Goal: Task Accomplishment & Management: Manage account settings

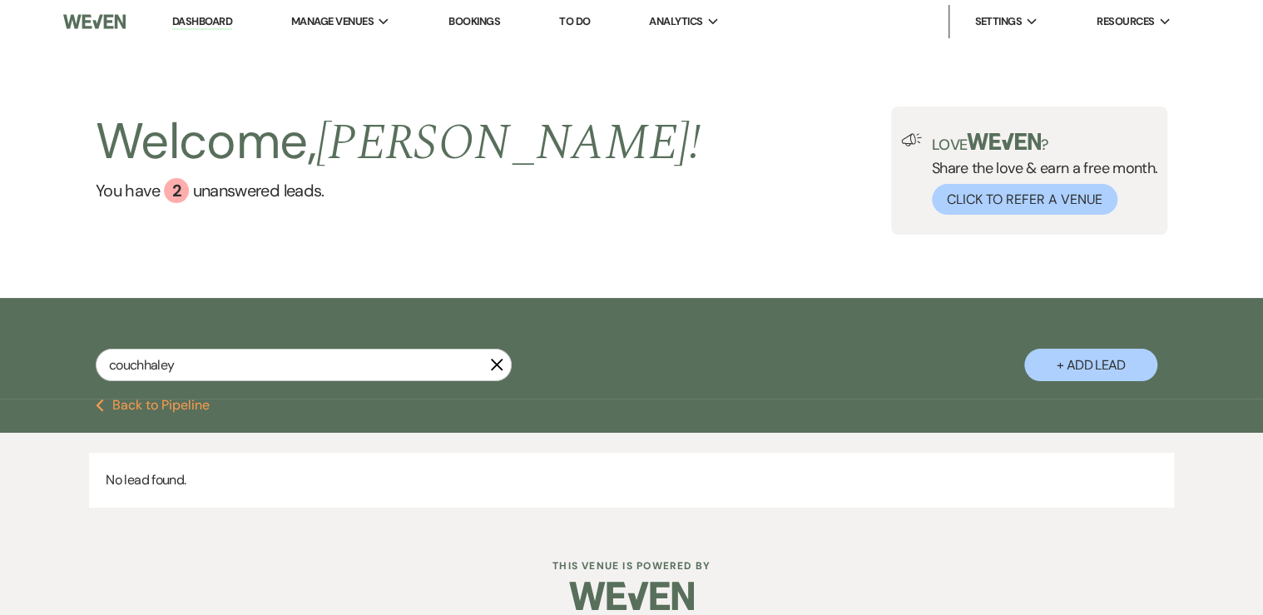
drag, startPoint x: 187, startPoint y: 370, endPoint x: -24, endPoint y: 333, distance: 214.7
click at [0, 333] on html "Dashboard Manage Venues Expand The Buttes at Reflections Bookings To Do Analyti…" at bounding box center [631, 317] width 1263 height 635
click at [496, 371] on icon "X" at bounding box center [496, 364] width 13 height 13
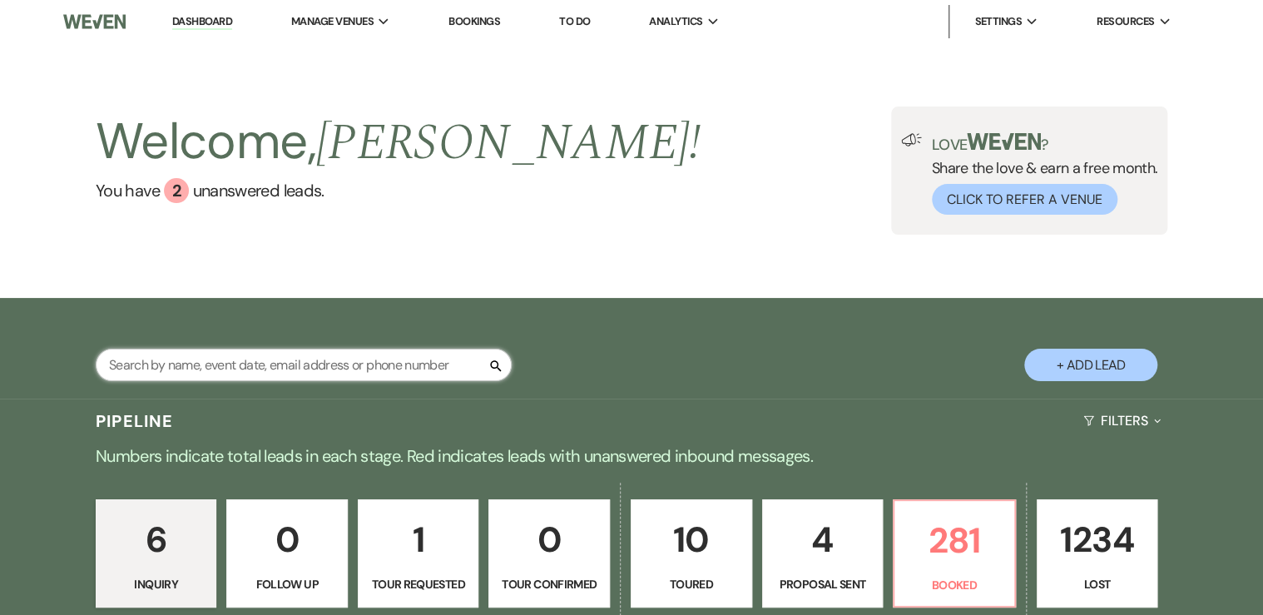
click at [217, 373] on input "text" at bounding box center [304, 365] width 416 height 32
type input "[PERSON_NAME]"
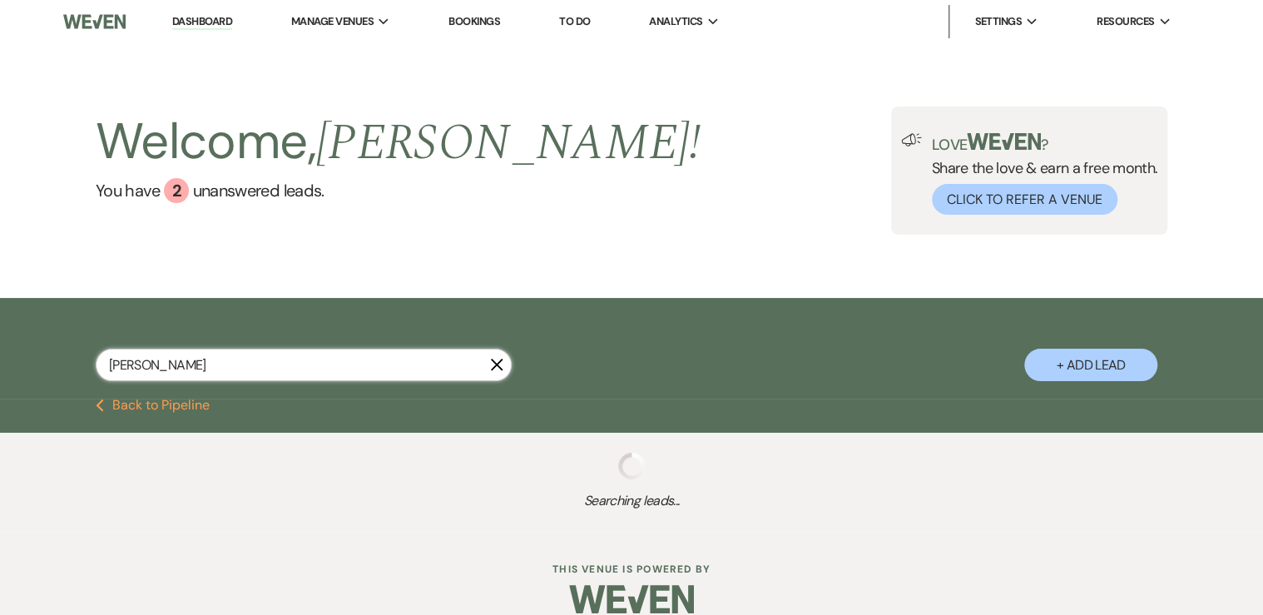
select select "6"
select select "8"
select select "7"
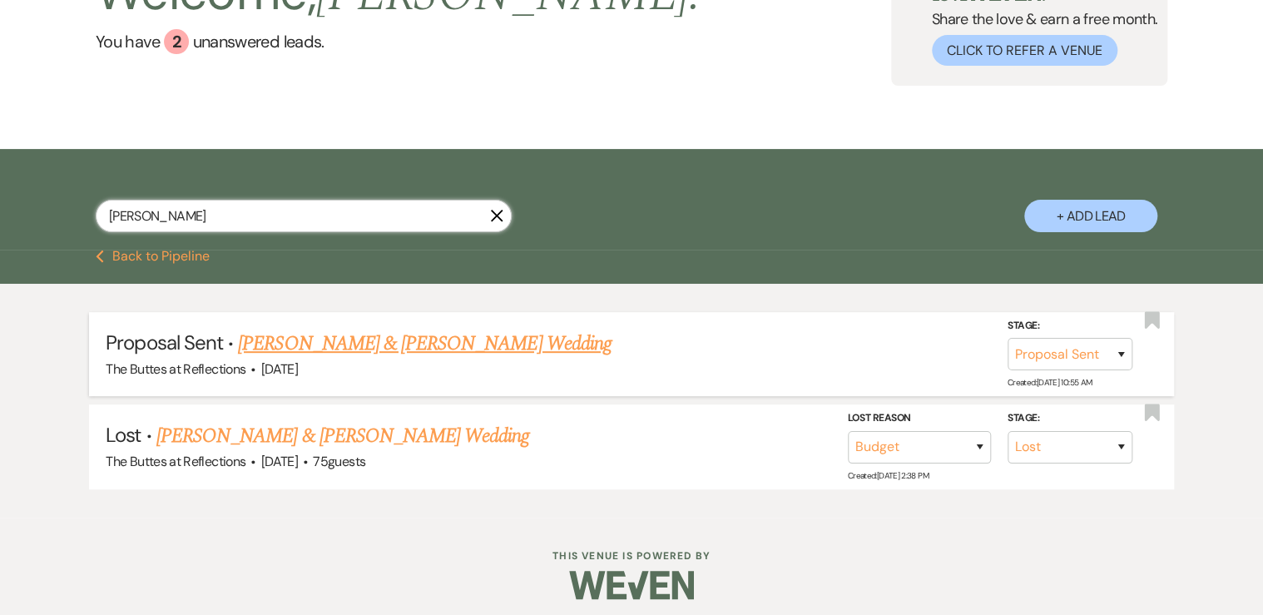
scroll to position [156, 0]
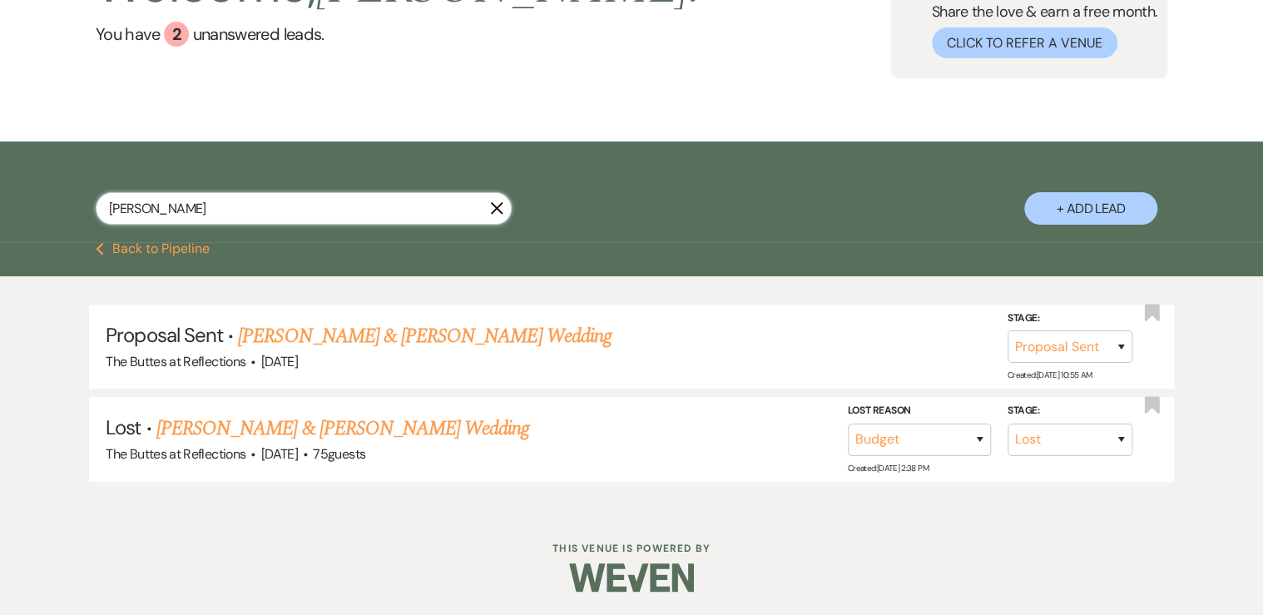
drag, startPoint x: 153, startPoint y: 204, endPoint x: 52, endPoint y: 180, distance: 103.6
click at [57, 187] on div "[PERSON_NAME] X + Add Lead" at bounding box center [631, 194] width 1199 height 89
type input "[PERSON_NAME]"
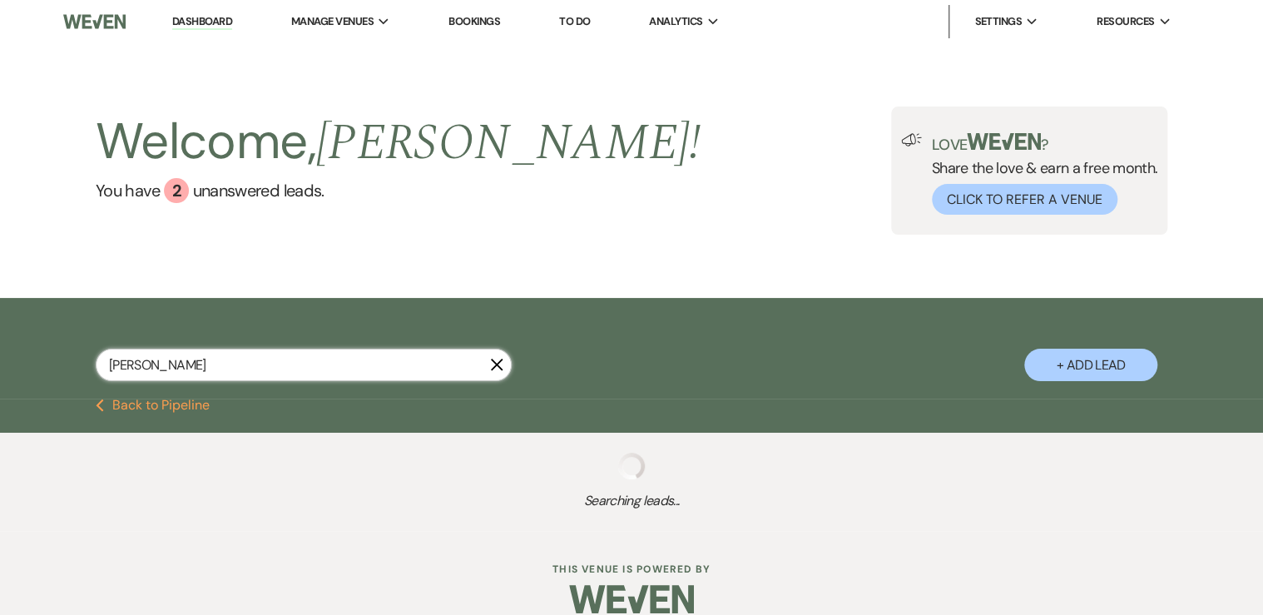
select select "8"
select select "6"
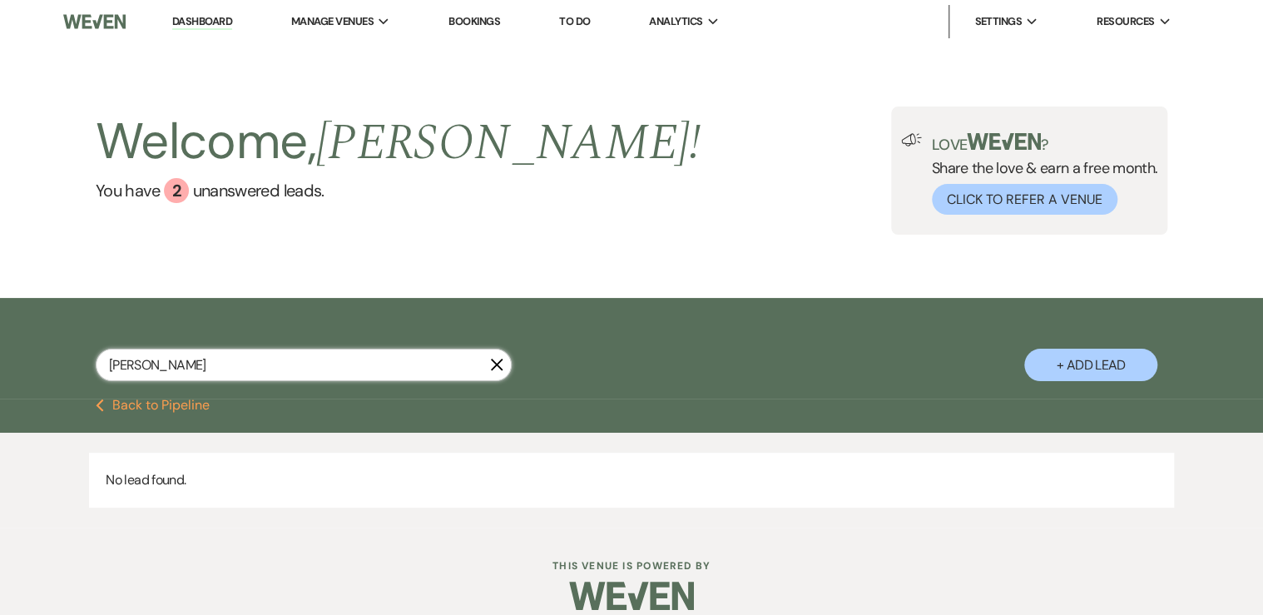
type input "[PERSON_NAME]"
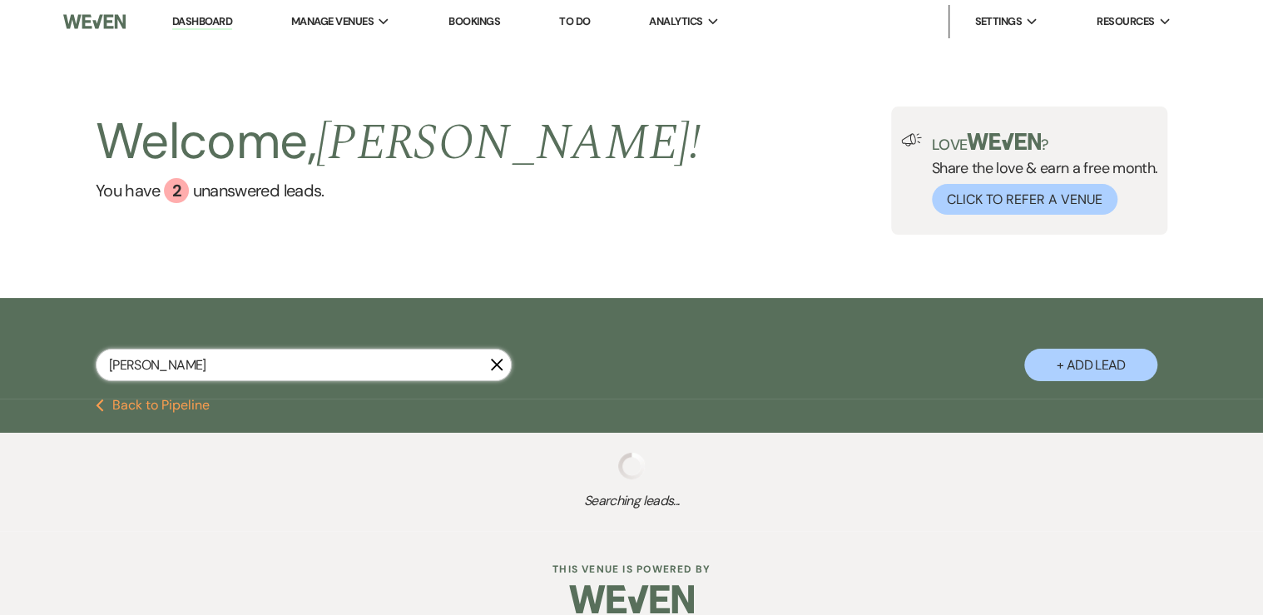
select select "5"
select select "8"
select select "5"
select select "8"
select select "3"
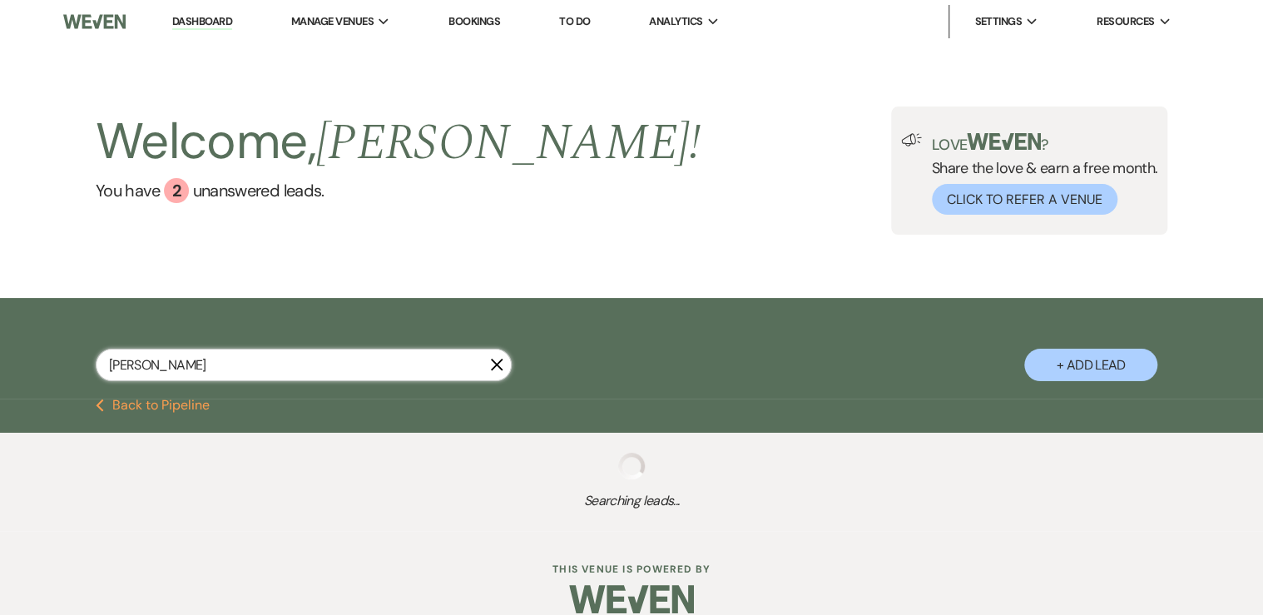
select select "5"
select select "8"
select select "6"
select select "5"
select select "8"
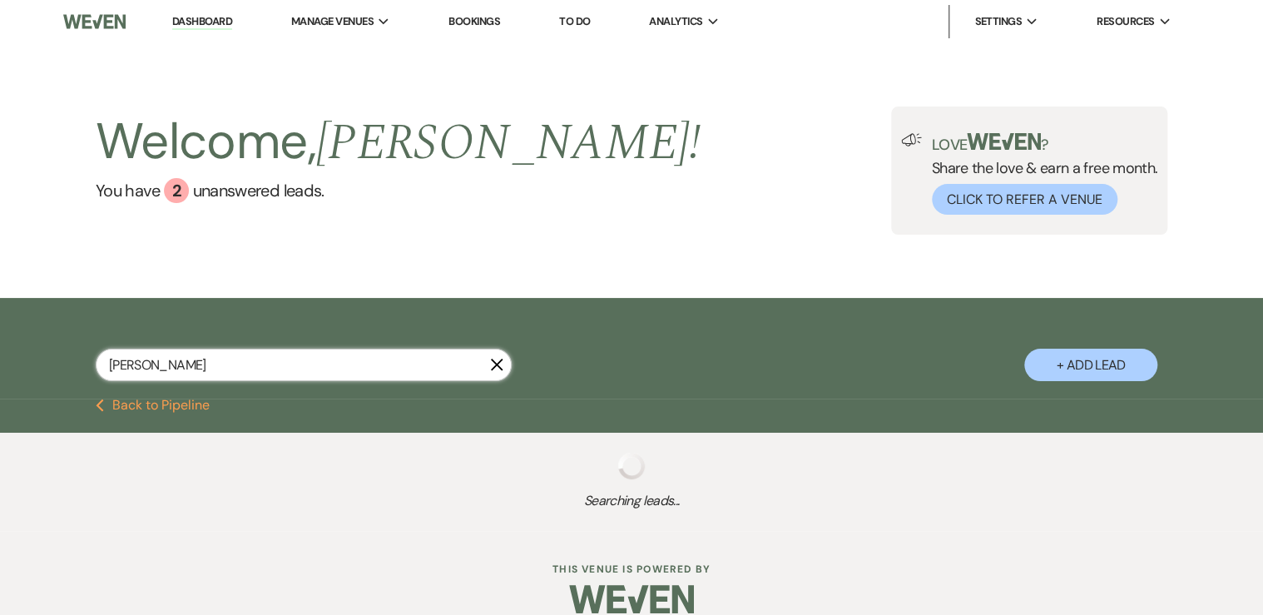
select select "5"
select select "8"
select select "5"
select select "8"
select select "4"
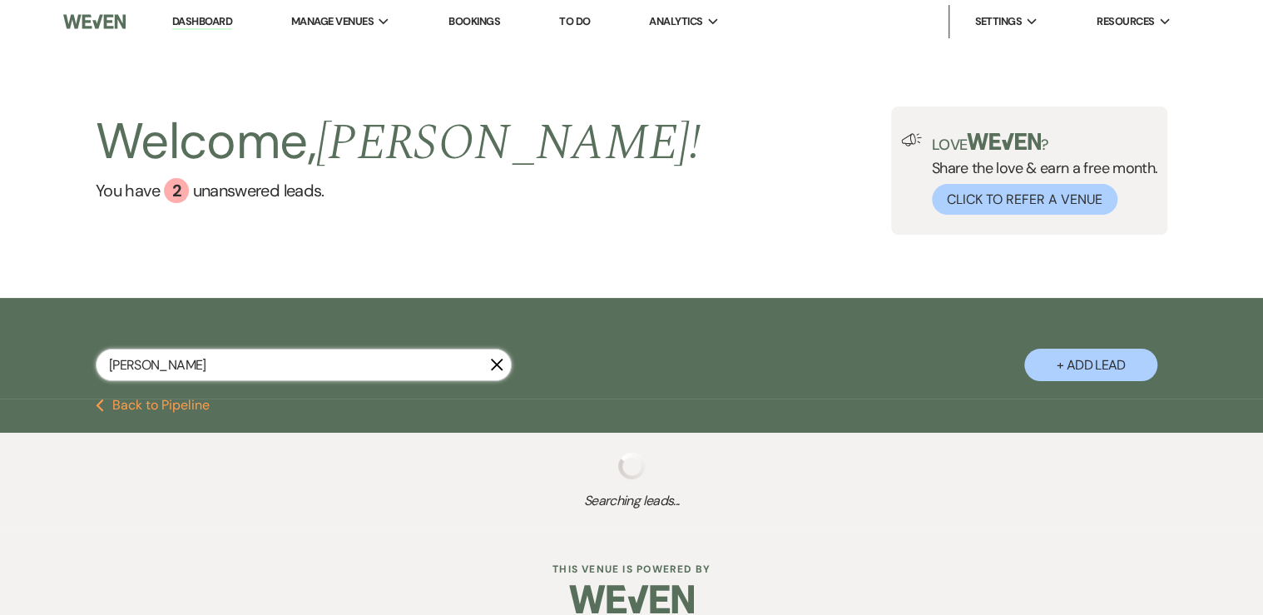
select select "8"
select select "5"
select select "8"
select select "5"
select select "8"
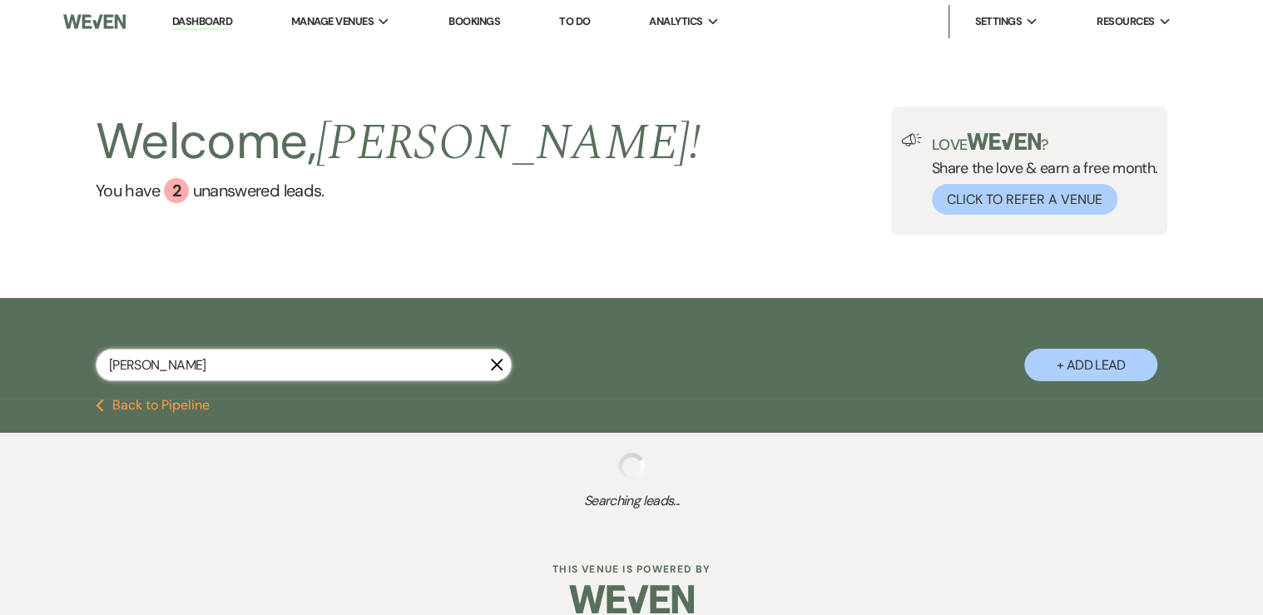
select select "6"
select select "8"
select select "10"
select select "8"
select select "5"
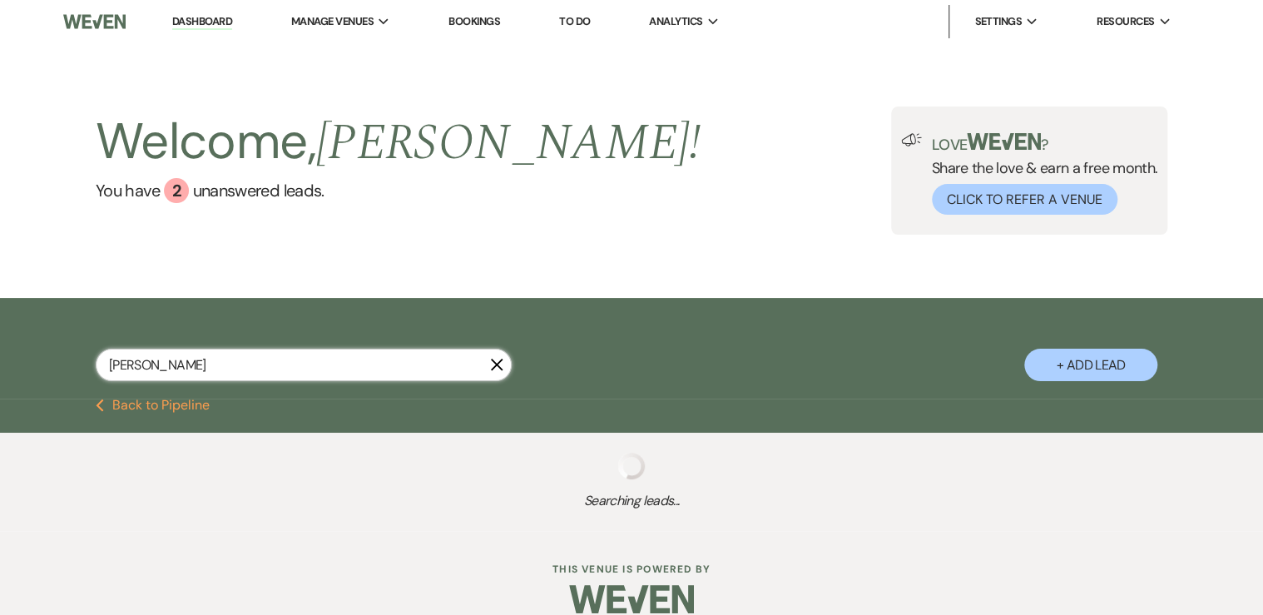
select select "8"
select select "5"
select select "8"
select select "6"
select select "8"
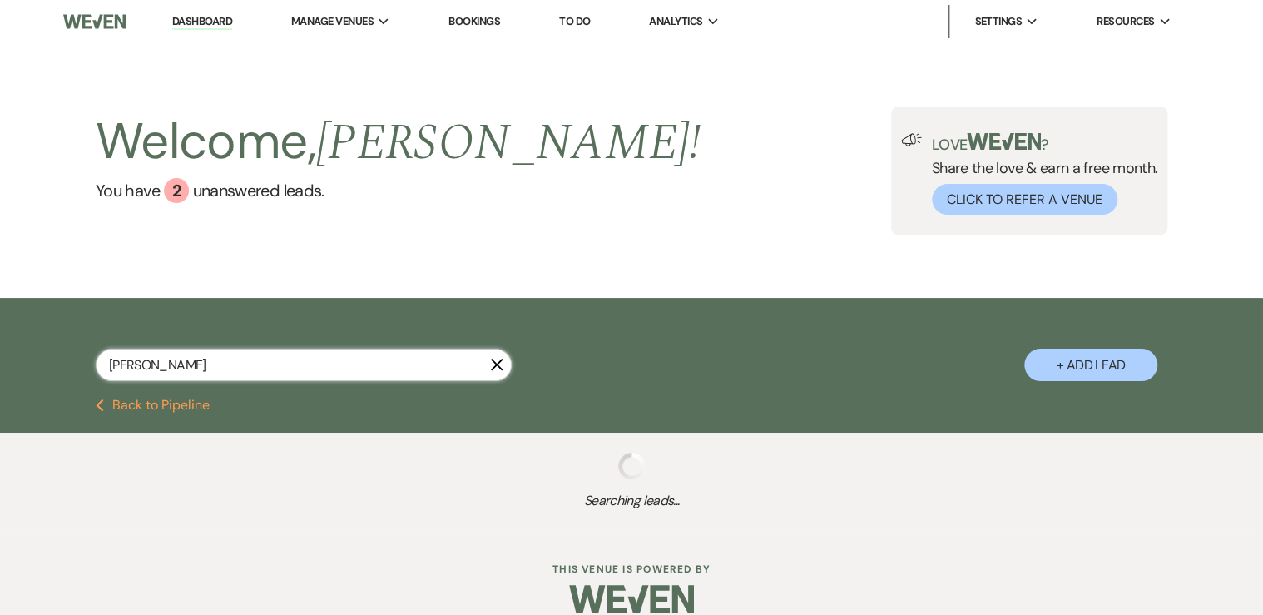
select select "5"
select select "8"
select select "5"
select select "8"
select select "5"
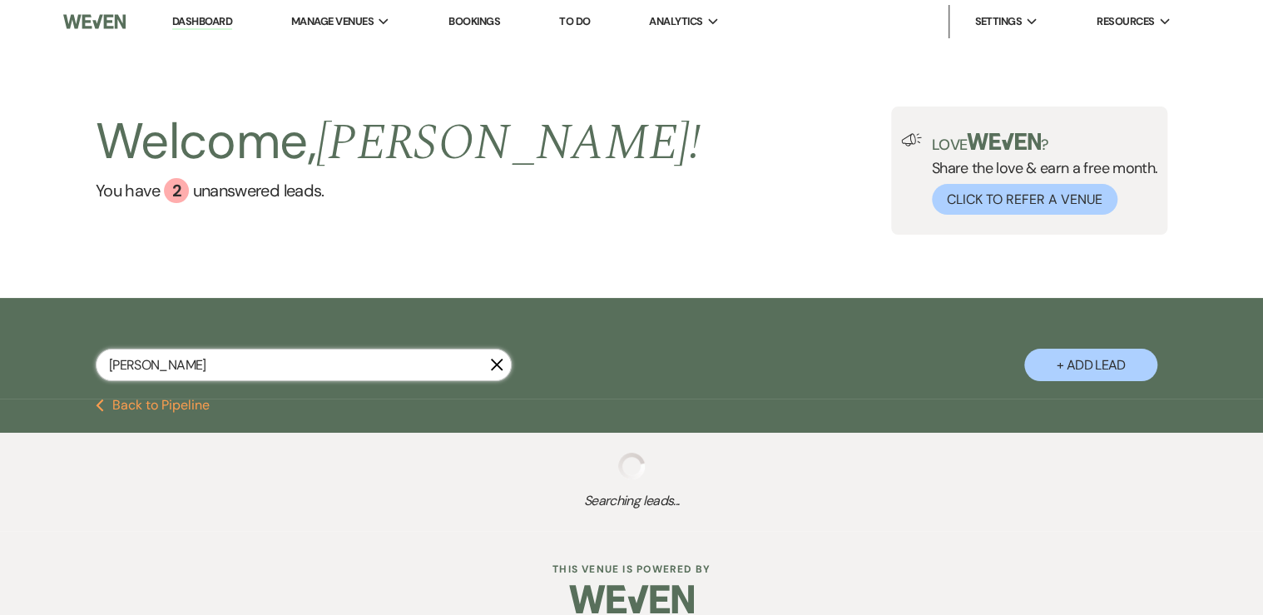
select select "8"
select select "5"
select select "8"
select select "5"
select select "8"
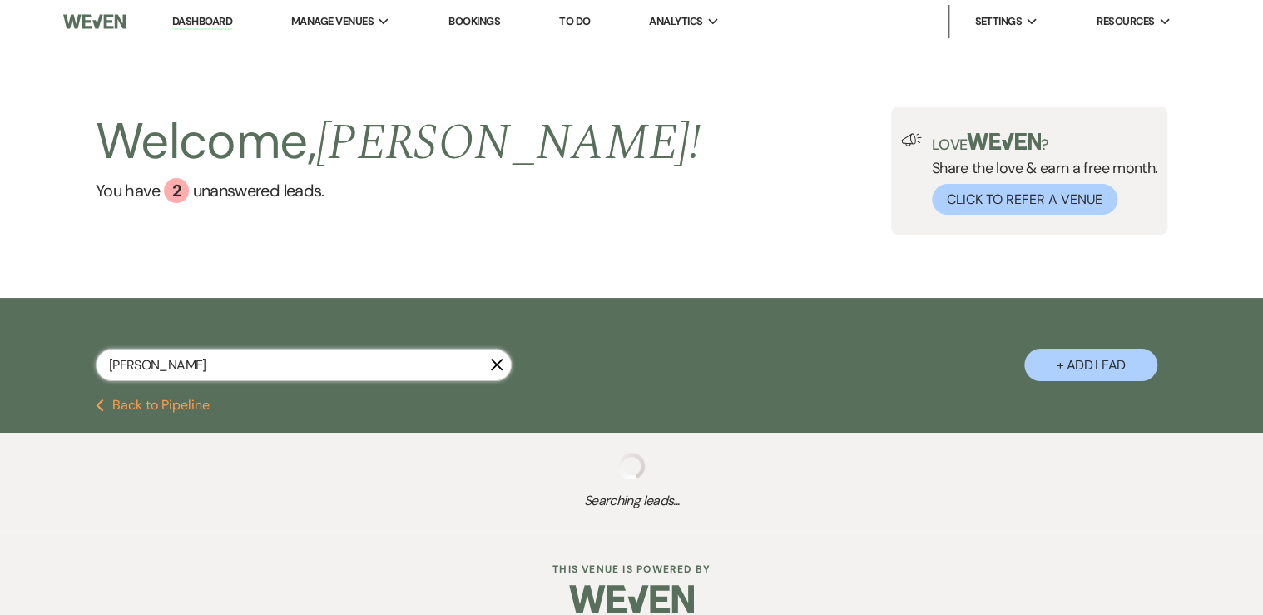
select select "5"
select select "8"
select select "5"
select select "8"
select select "5"
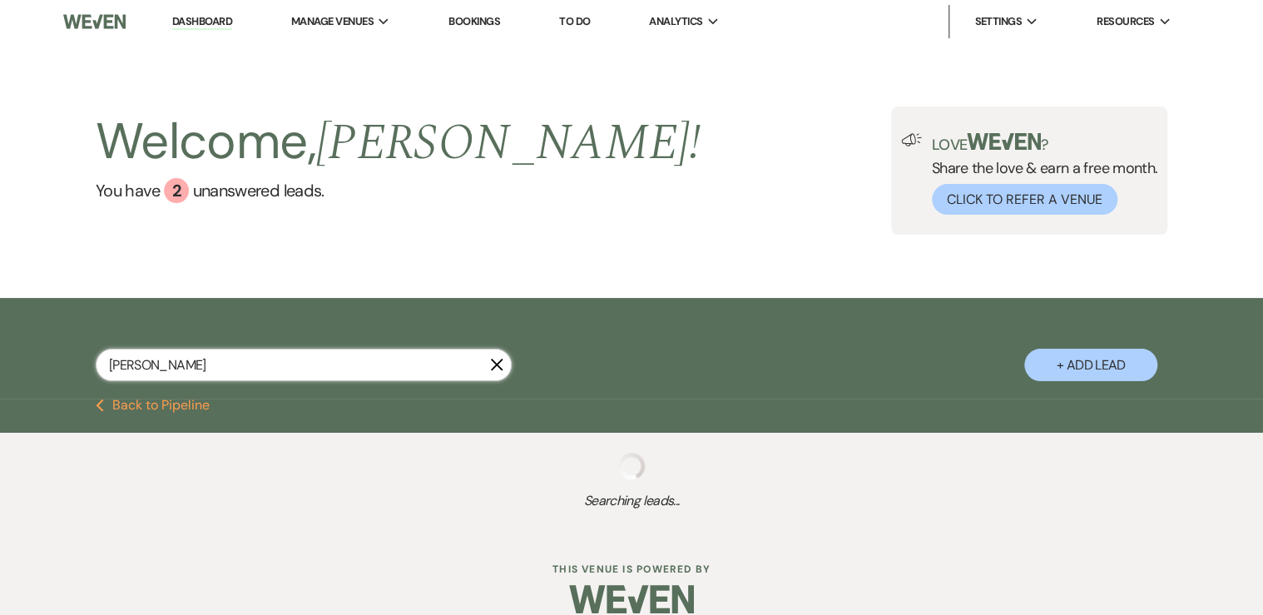
select select "8"
select select "5"
select select "8"
select select "5"
select select "8"
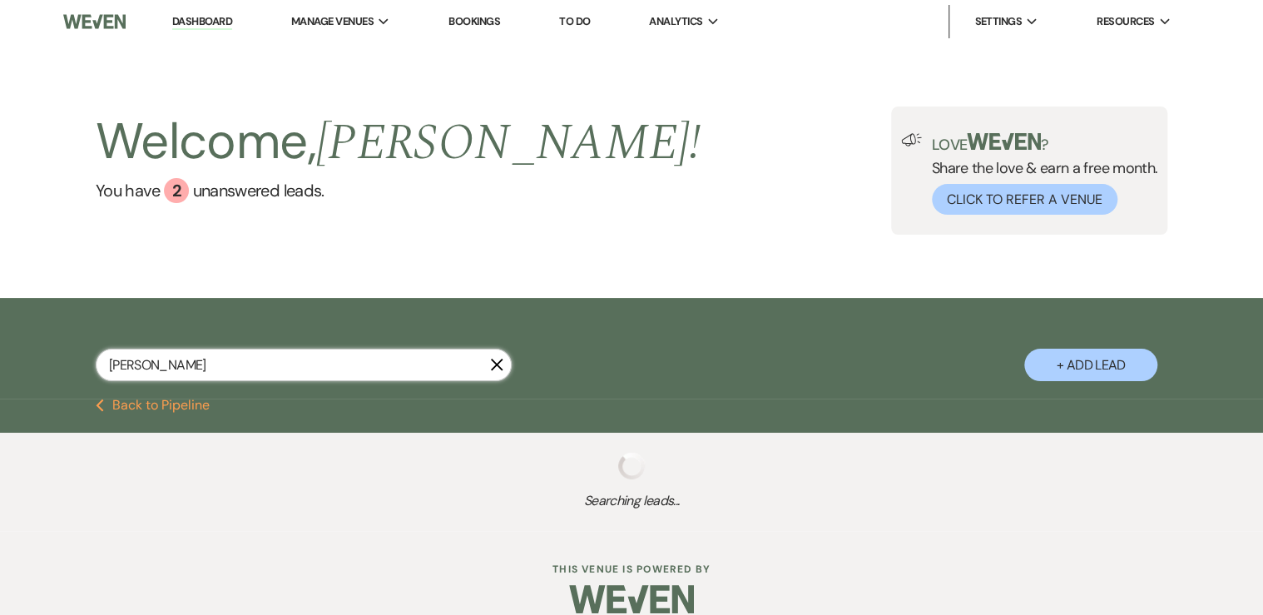
select select "3"
select select "8"
select select "7"
select select "8"
select select "6"
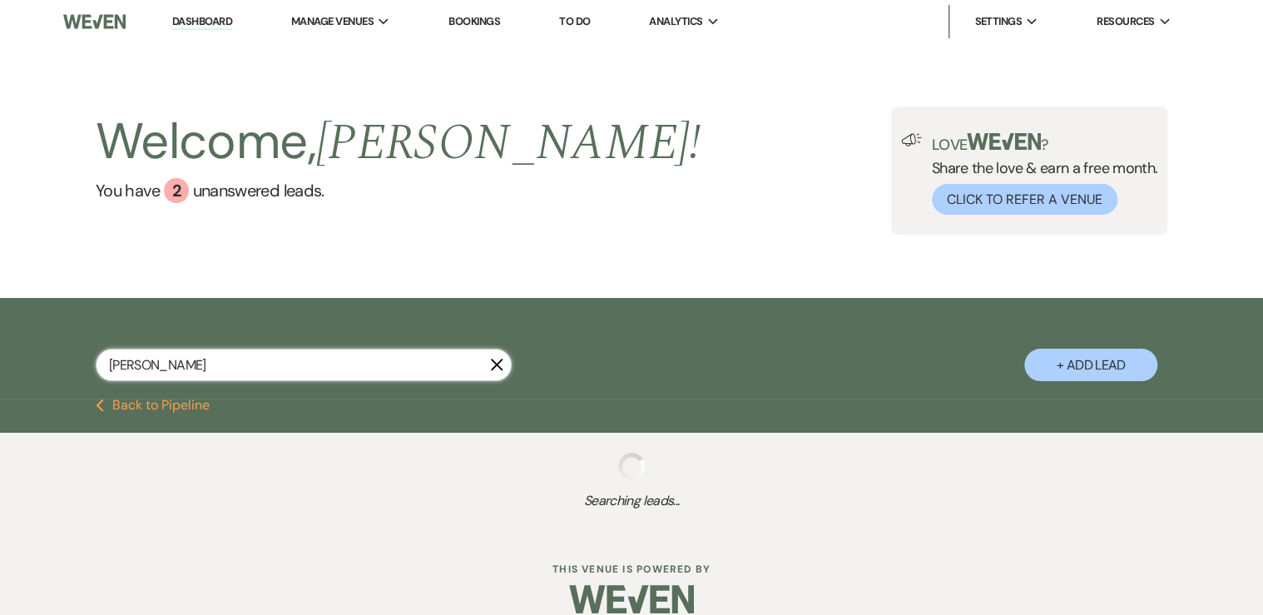
select select "8"
select select "5"
select select "8"
select select "5"
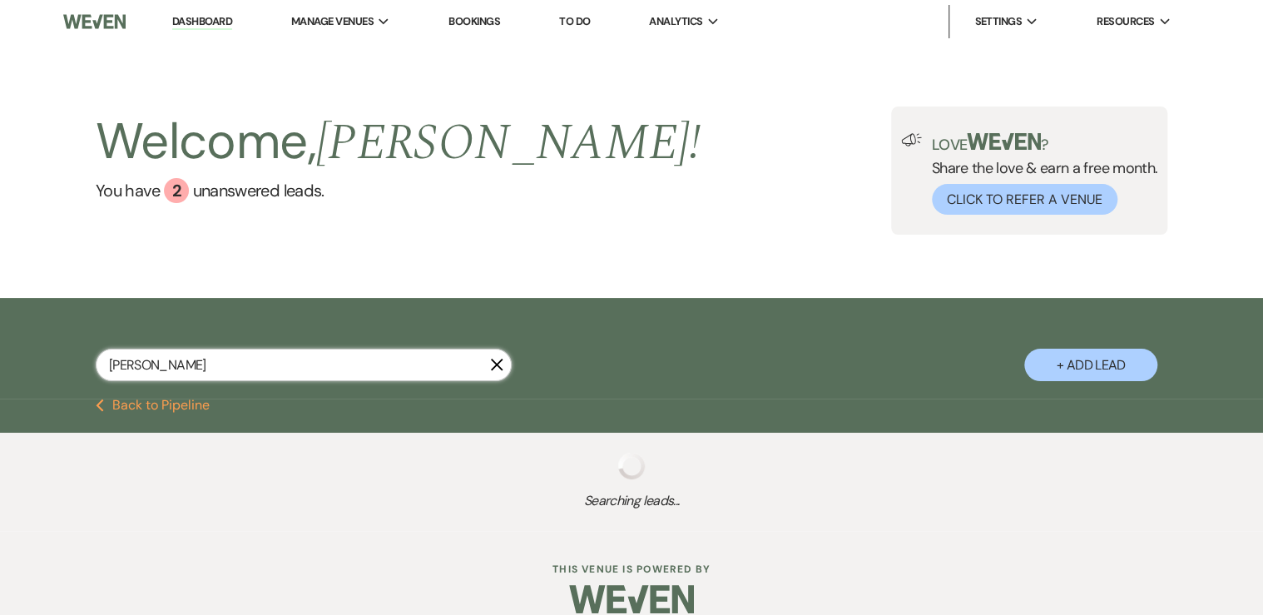
select select "8"
select select "5"
select select "8"
select select "5"
select select "8"
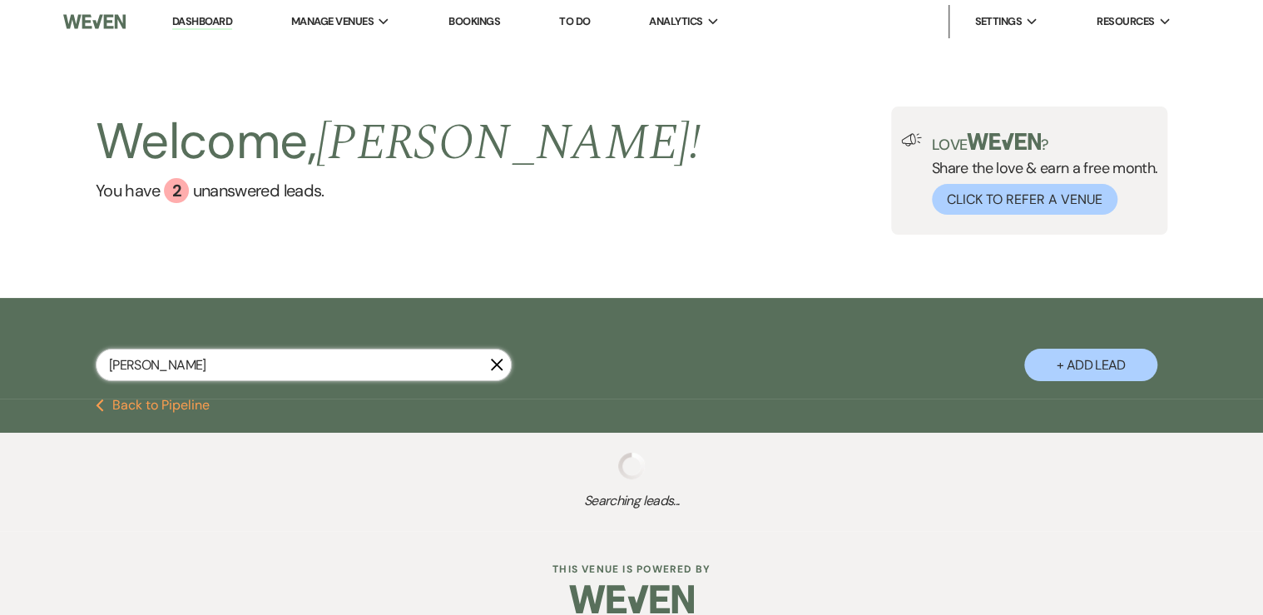
select select "5"
select select "8"
select select "5"
select select "8"
select select "5"
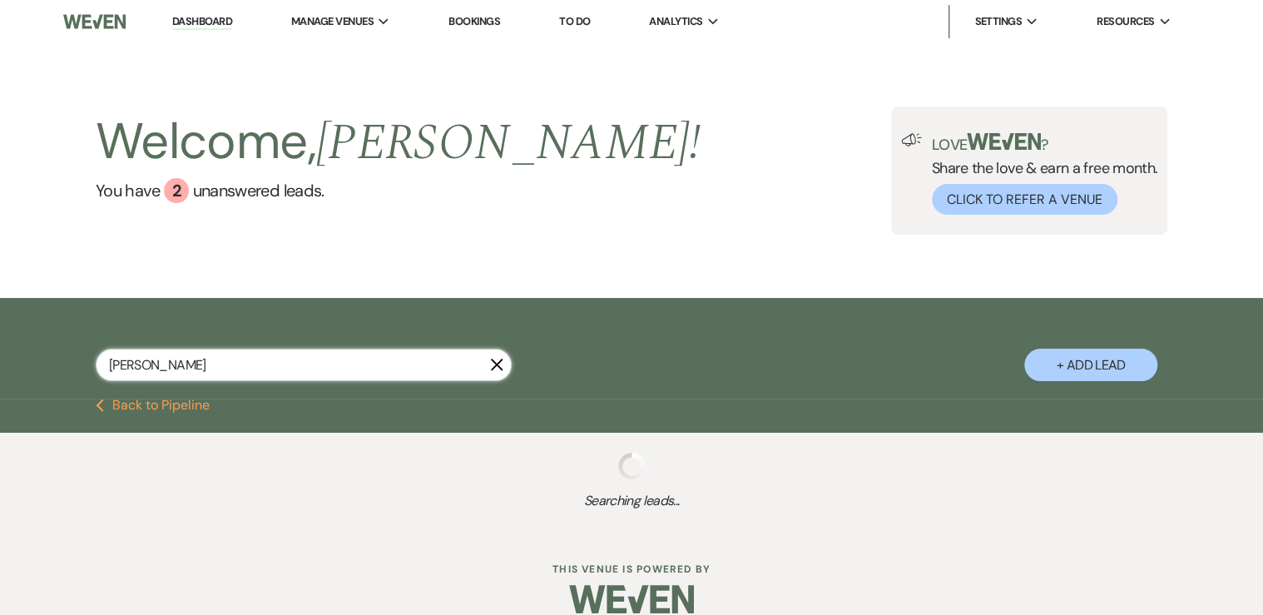
select select "8"
select select "5"
select select "8"
select select "5"
select select "8"
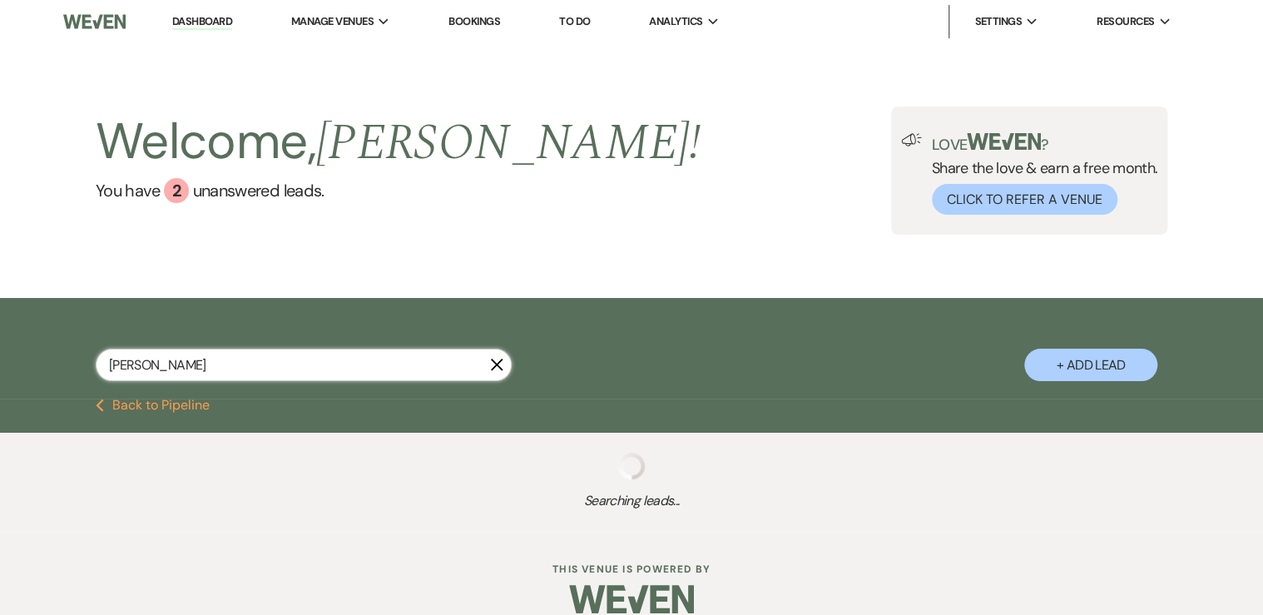
select select "5"
select select "8"
select select "5"
select select "8"
select select "5"
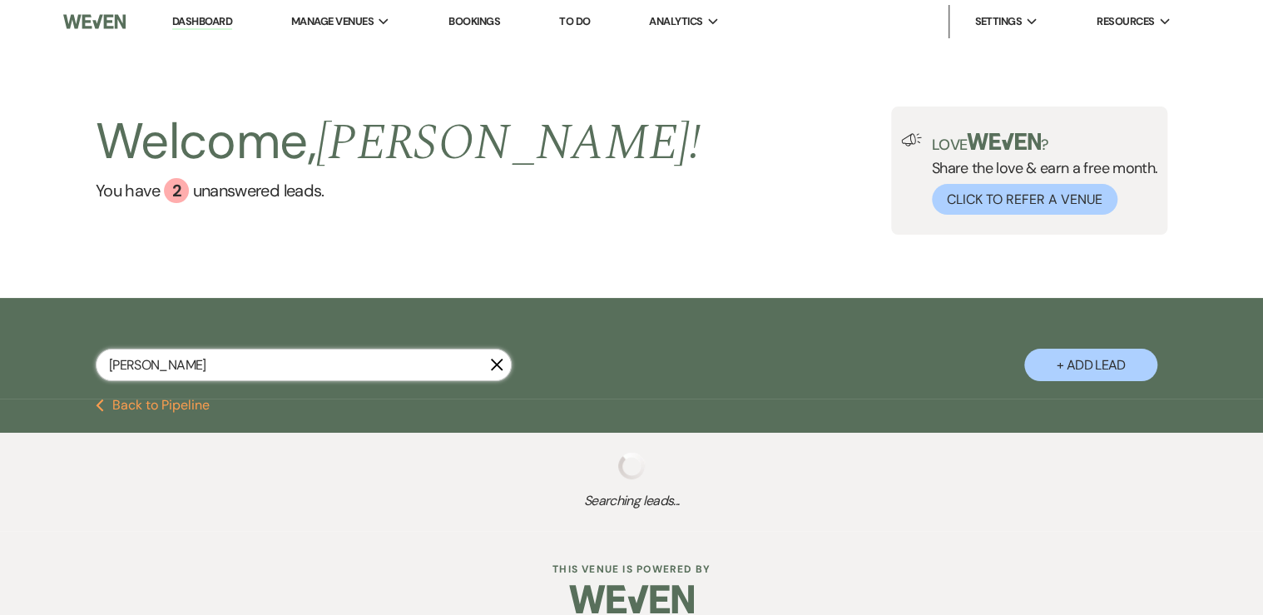
select select "8"
select select "10"
select select "8"
select select "5"
select select "8"
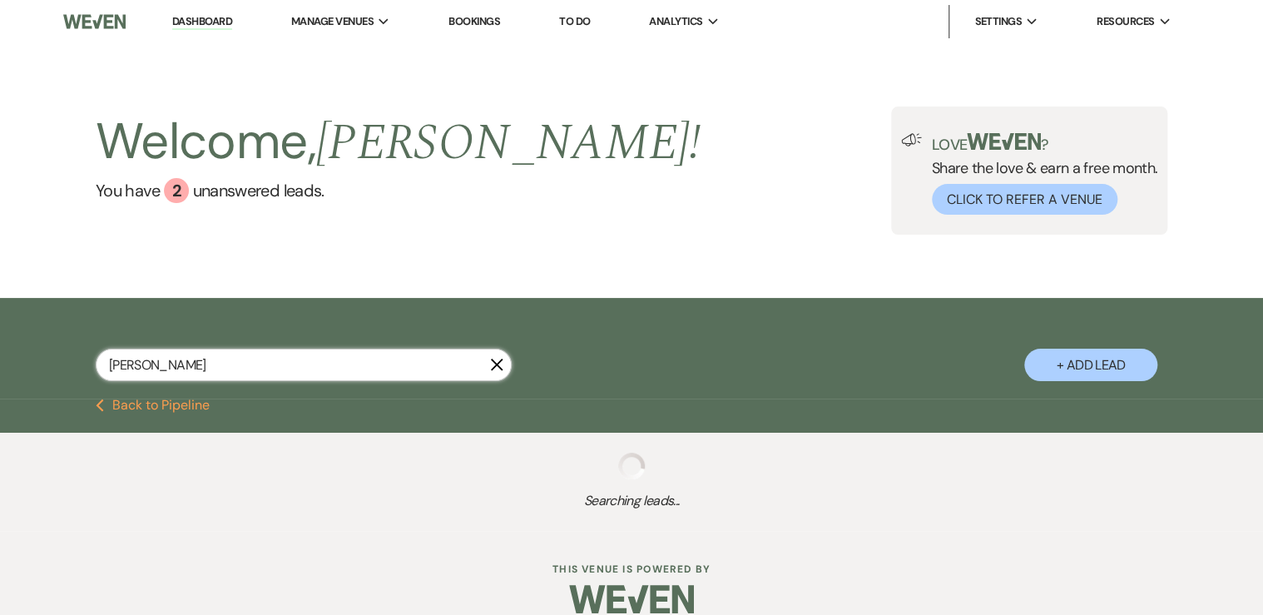
select select "5"
select select "8"
select select "4"
select select "8"
select select "11"
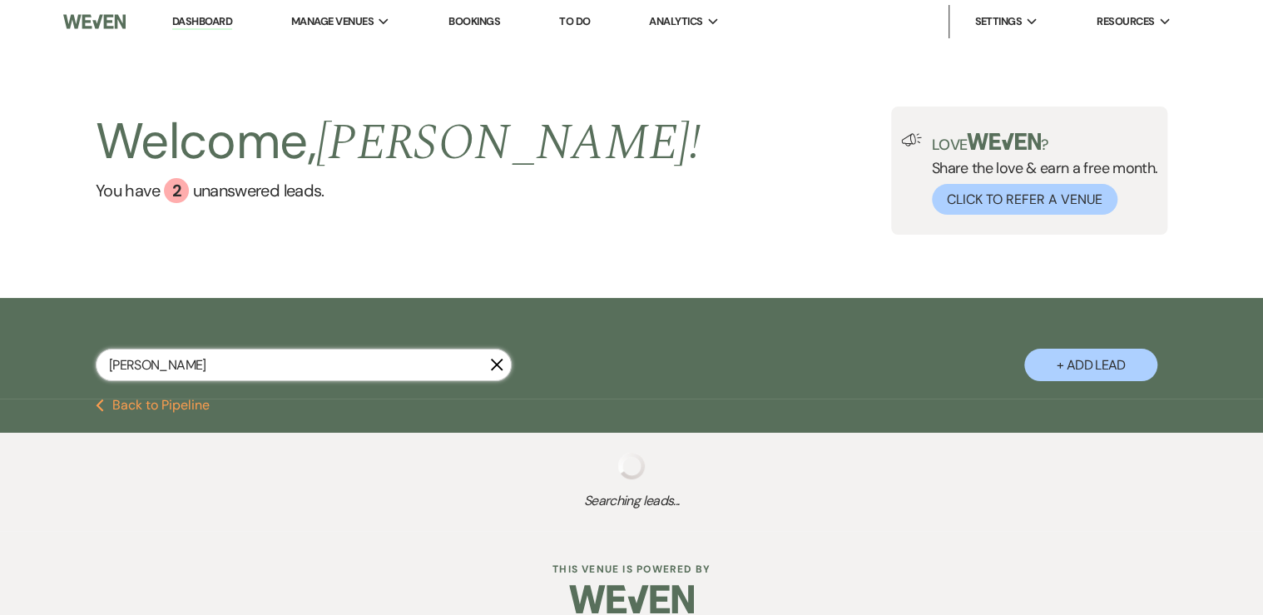
select select "8"
select select "5"
select select "8"
select select "5"
select select "8"
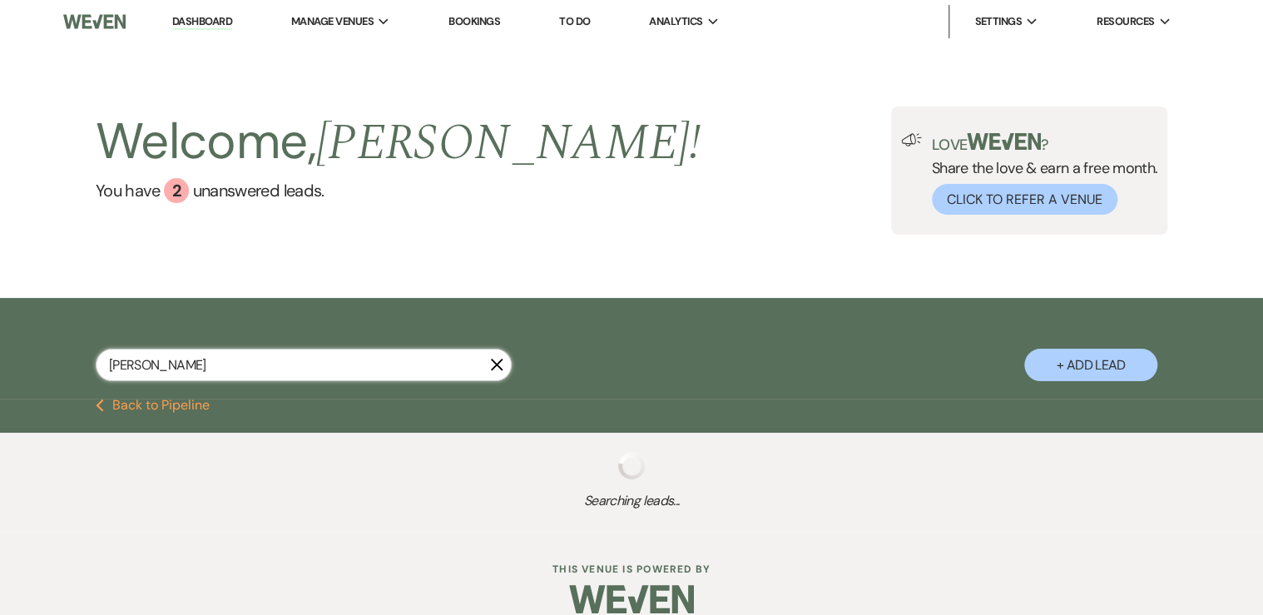
select select "5"
select select "8"
select select "11"
select select "8"
select select "5"
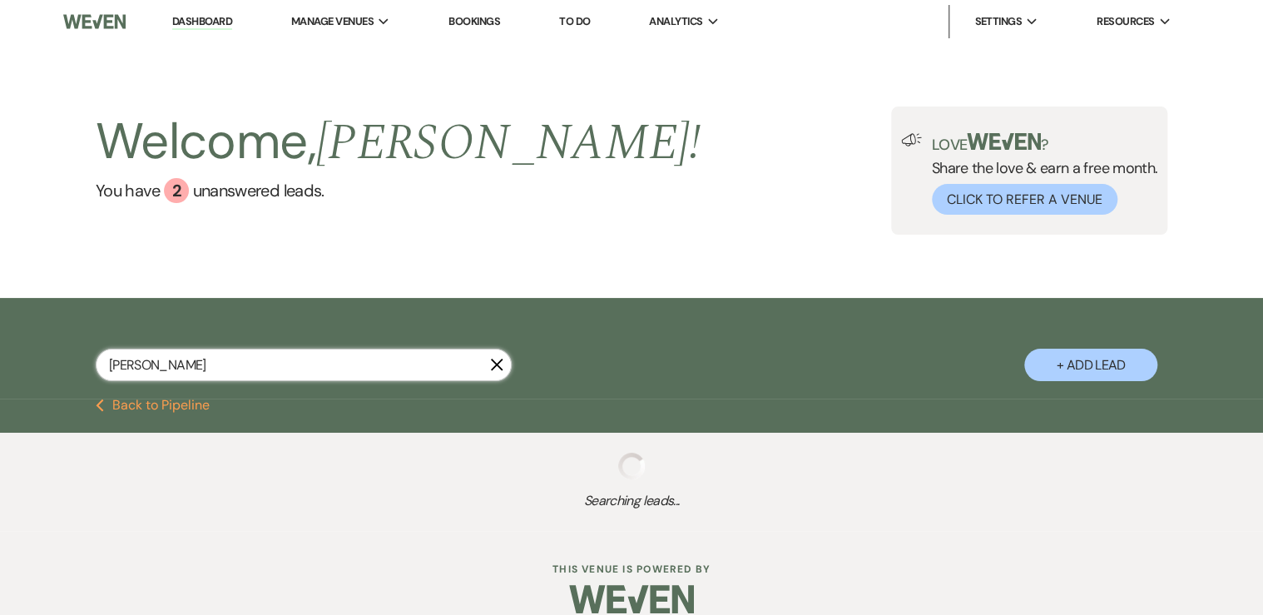
select select "8"
select select "6"
select select "8"
select select "6"
select select "8"
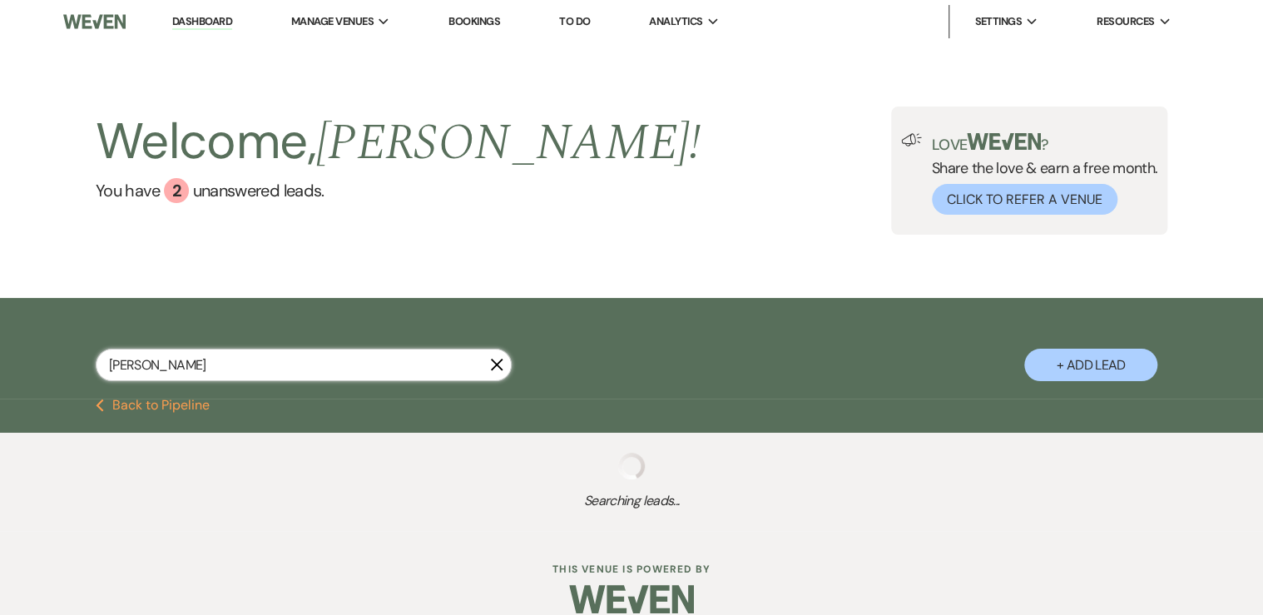
select select "5"
select select "8"
select select "10"
select select "8"
select select "5"
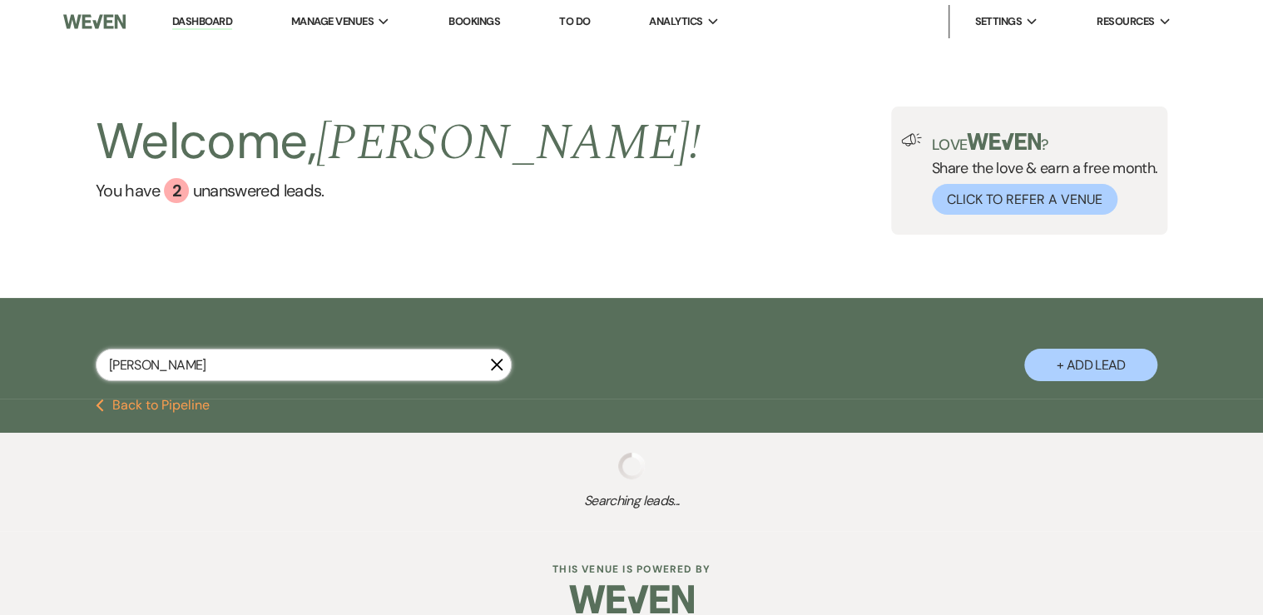
select select "8"
select select "10"
select select "8"
select select "5"
select select "8"
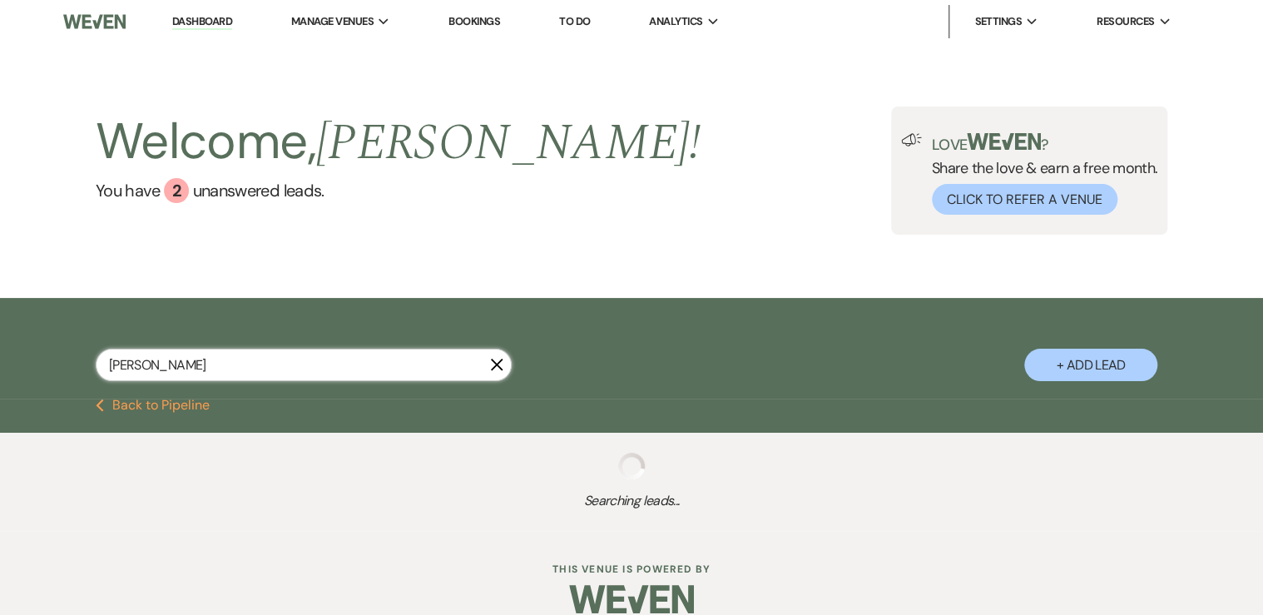
select select "5"
select select "8"
select select "5"
select select "8"
select select "6"
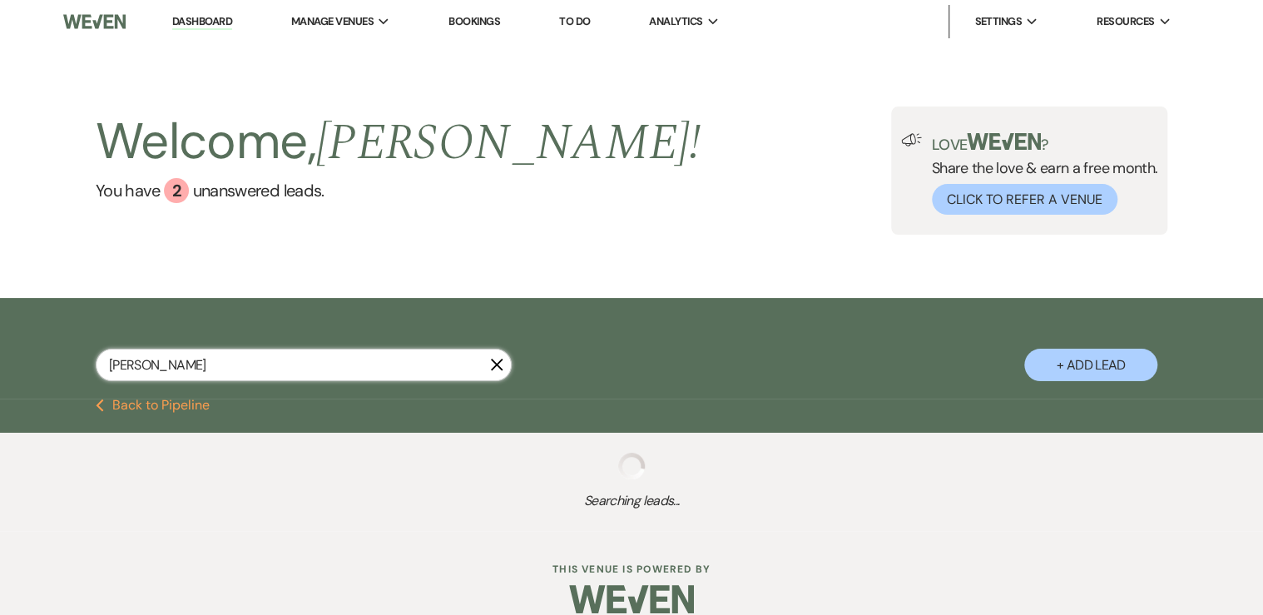
select select "8"
select select "5"
select select "8"
select select "5"
select select "8"
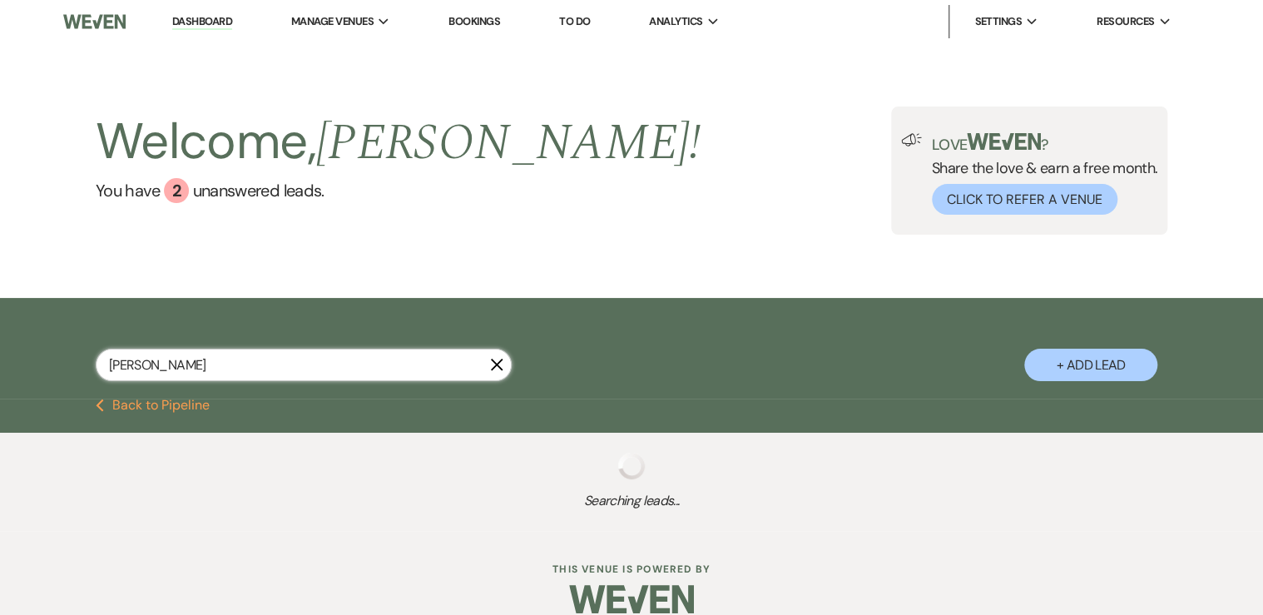
select select "5"
select select "8"
select select "5"
select select "8"
select select "4"
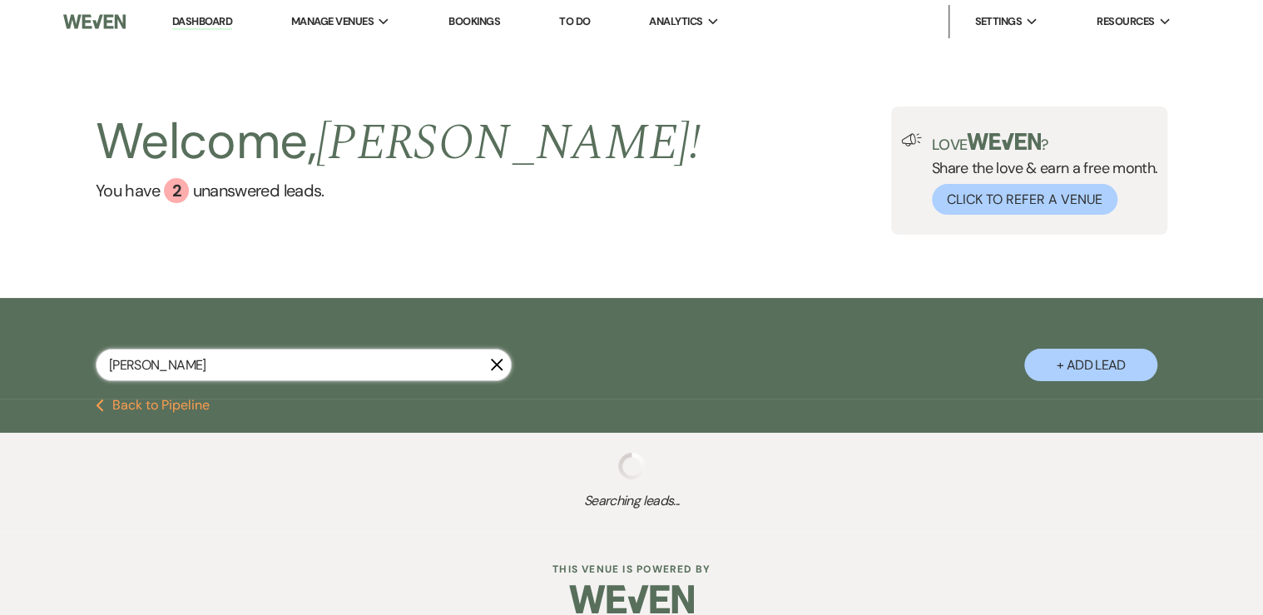
select select "8"
select select "5"
select select "8"
select select "5"
select select "8"
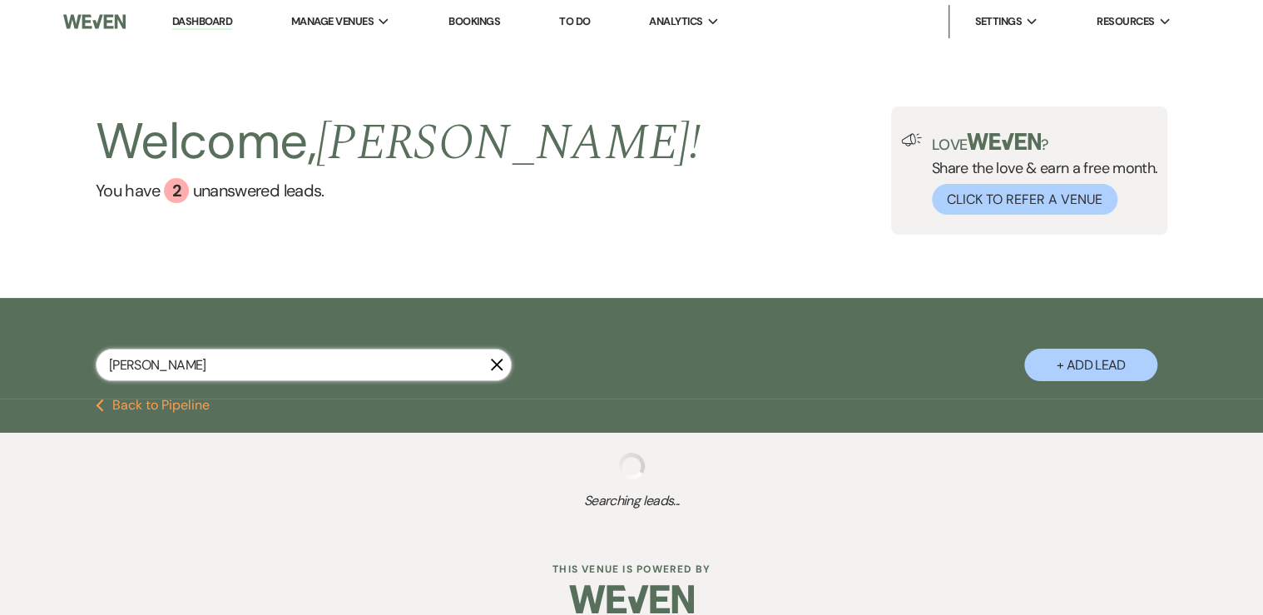
select select "6"
select select "8"
select select "1"
select select "8"
select select "5"
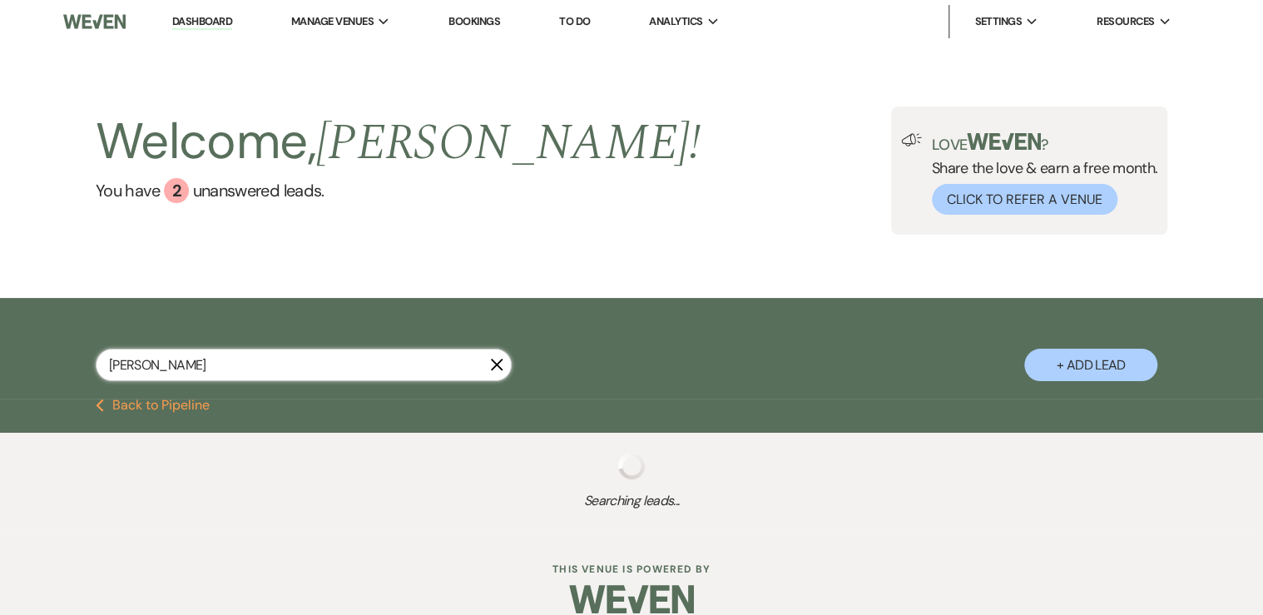
select select "8"
select select "5"
select select "8"
select select "5"
select select "8"
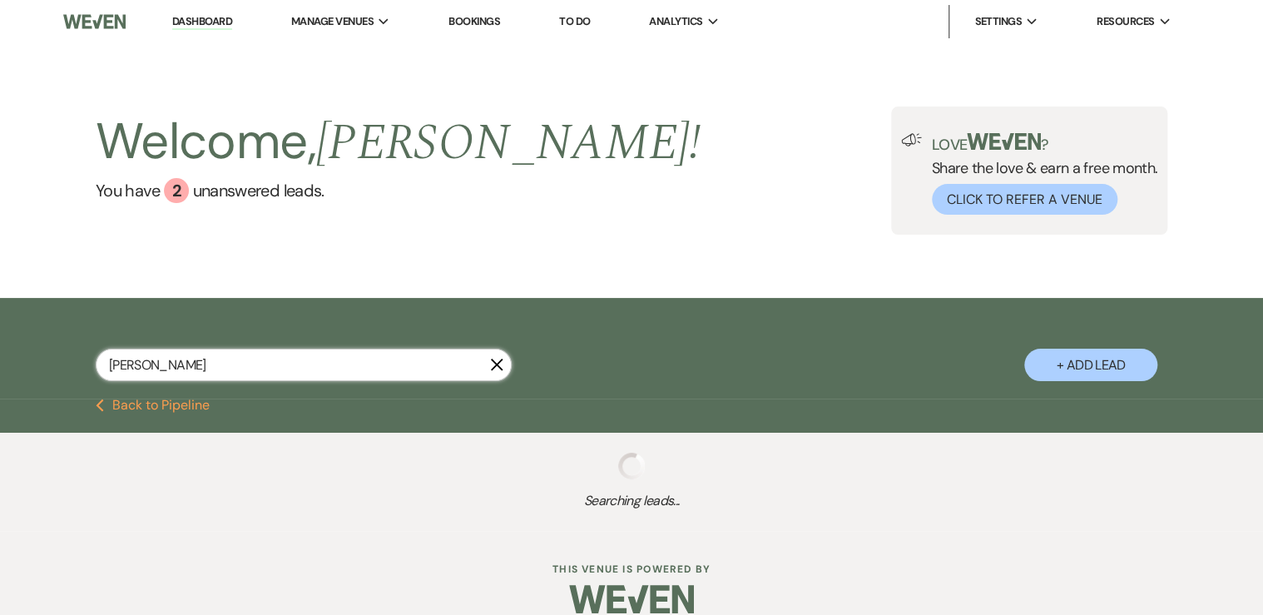
select select "5"
select select "8"
select select "4"
select select "8"
select select "5"
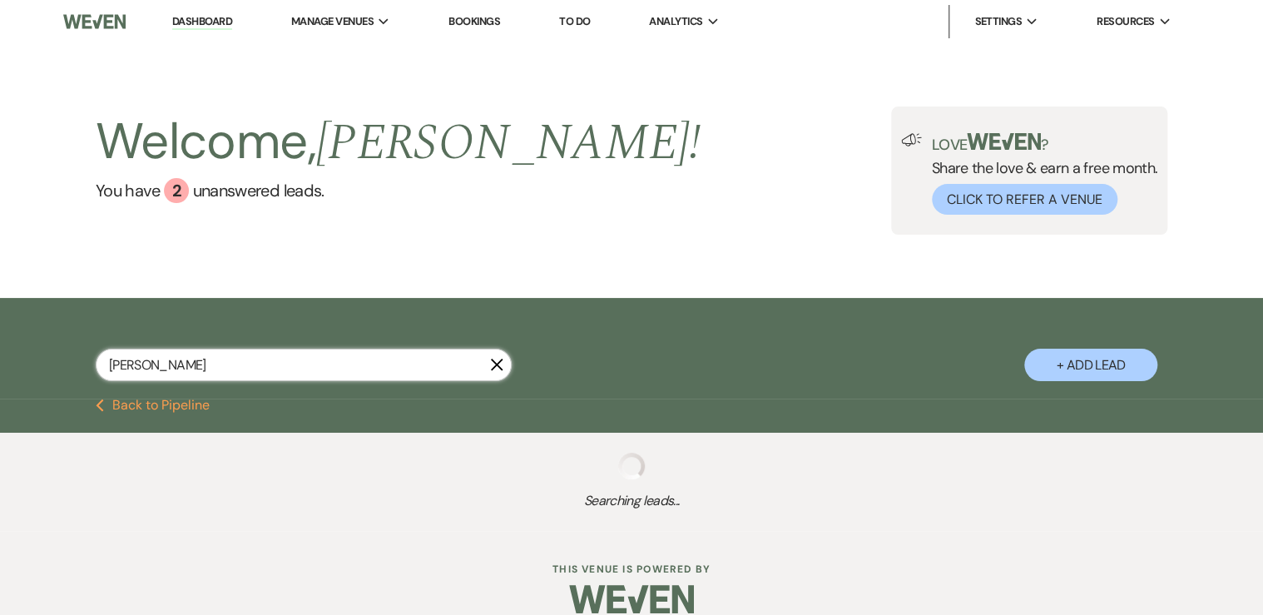
select select "8"
select select "5"
select select "8"
select select "5"
select select "8"
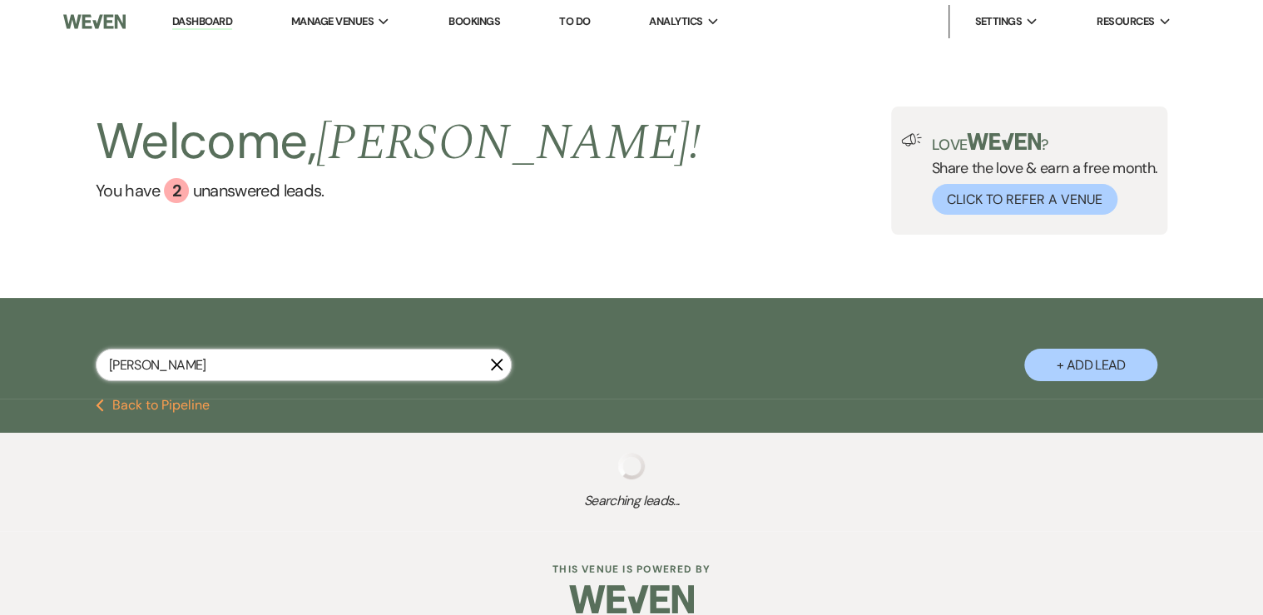
select select "5"
select select "8"
select select "5"
select select "8"
select select "2"
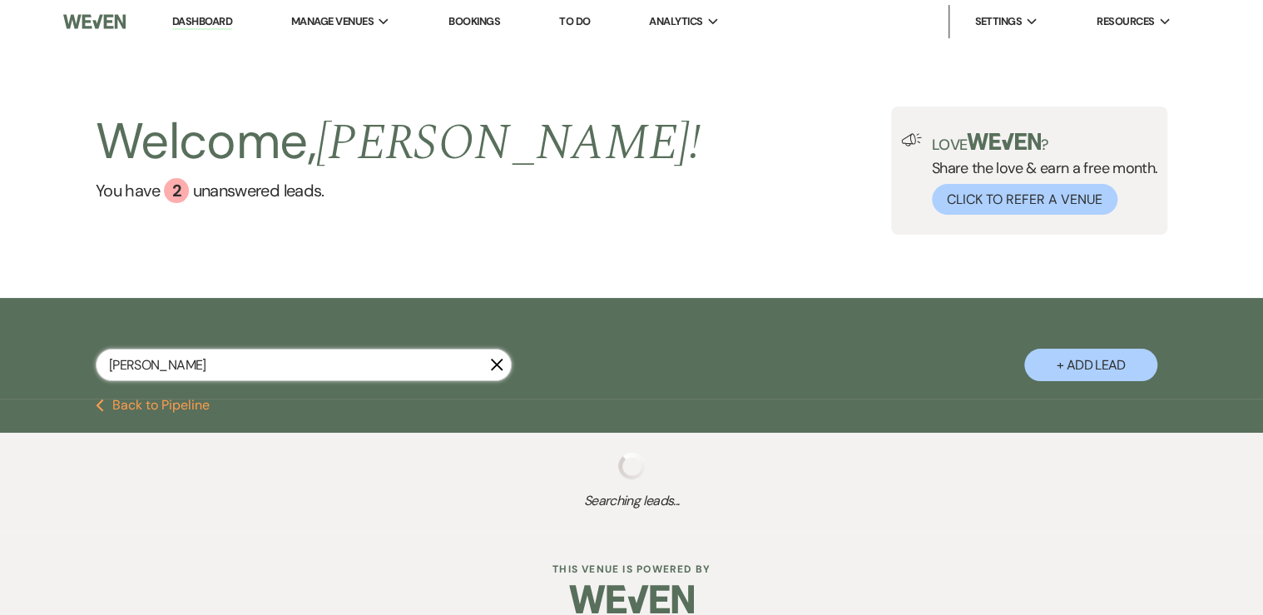
select select "8"
select select "2"
select select "8"
select select "5"
select select "8"
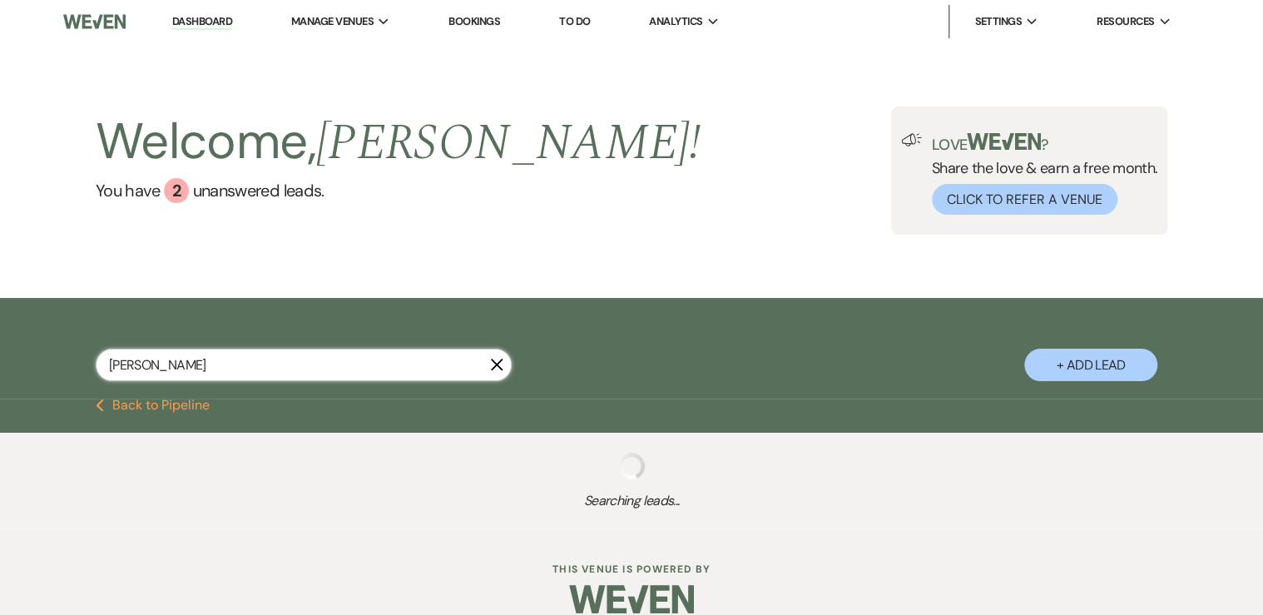
select select "2"
select select "8"
select select "5"
select select "8"
select select "5"
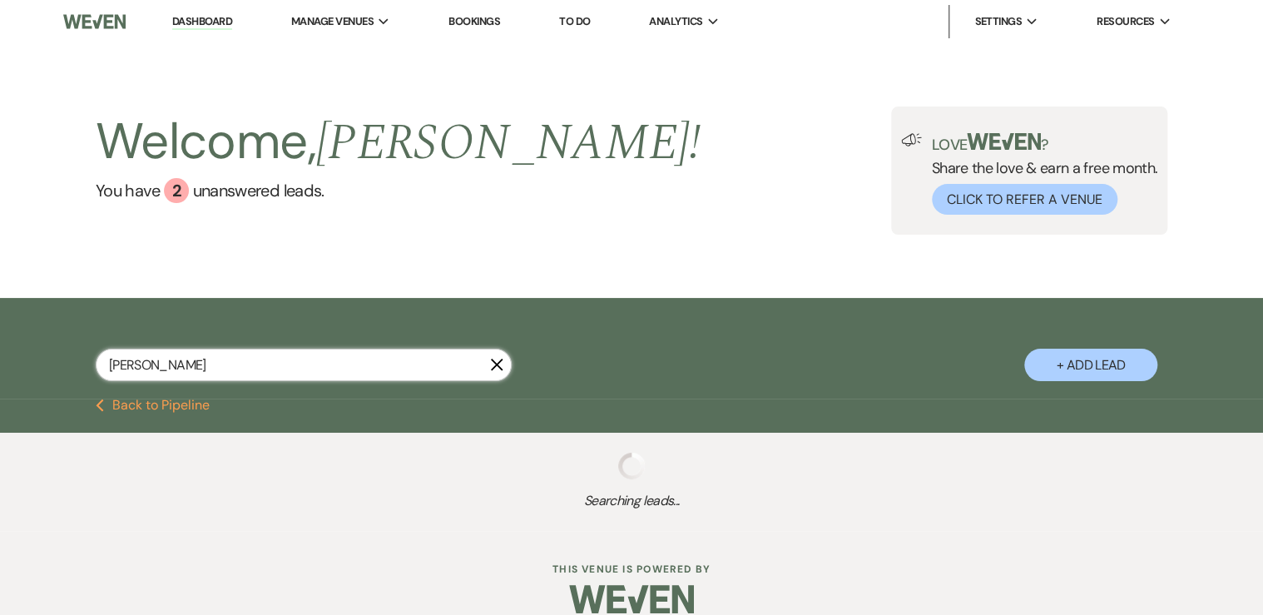
select select "8"
select select "1"
select select "8"
select select "5"
select select "8"
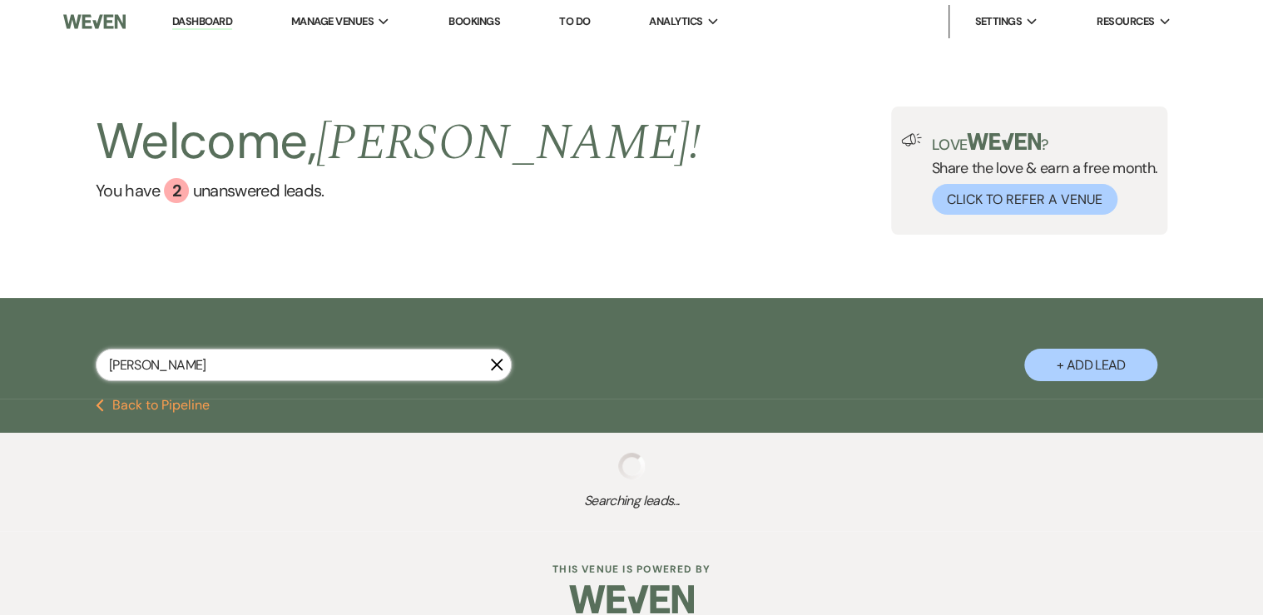
select select "5"
select select "8"
select select "5"
select select "8"
select select "6"
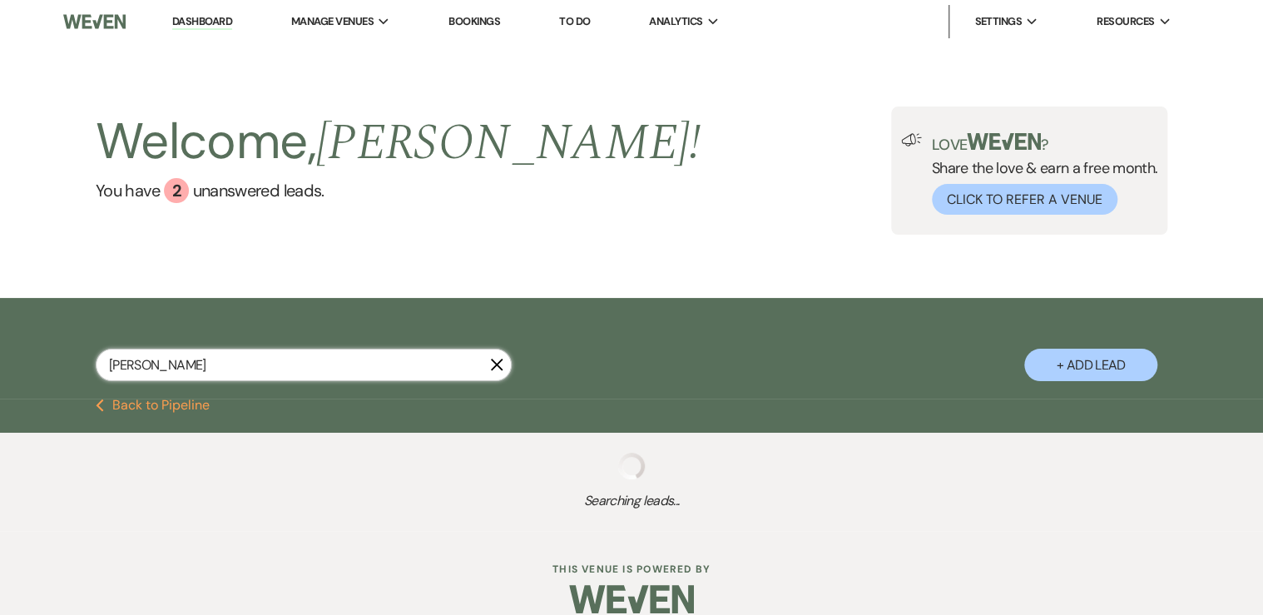
select select "8"
select select "5"
select select "8"
select select "5"
select select "8"
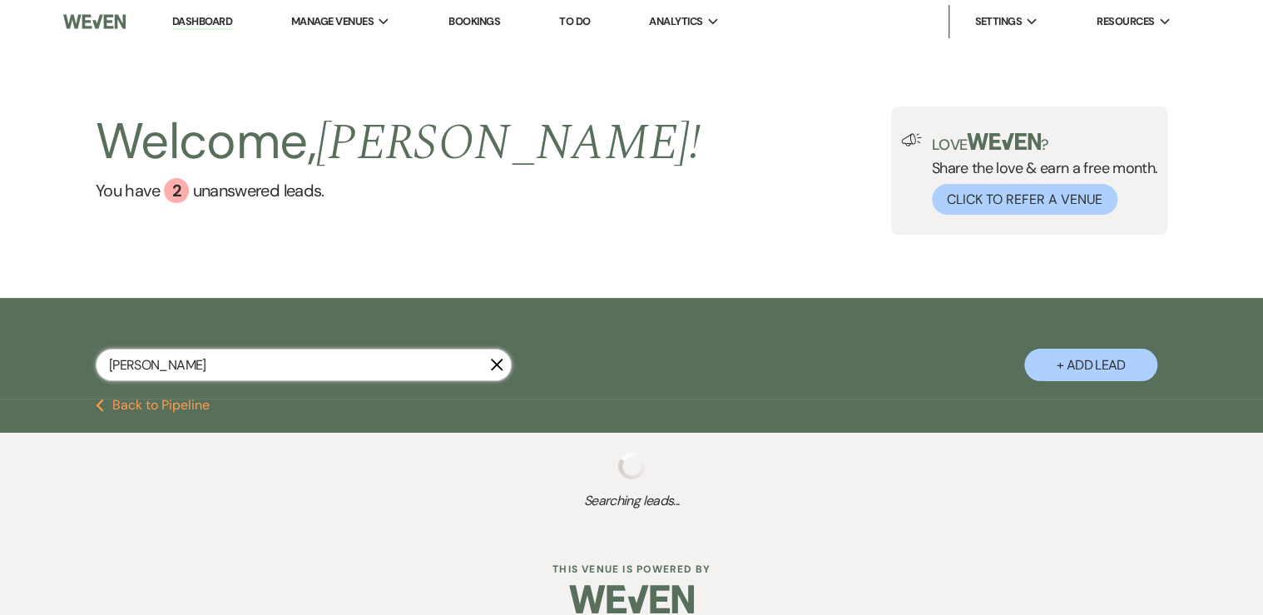
select select "10"
select select "8"
select select "5"
select select "8"
select select "5"
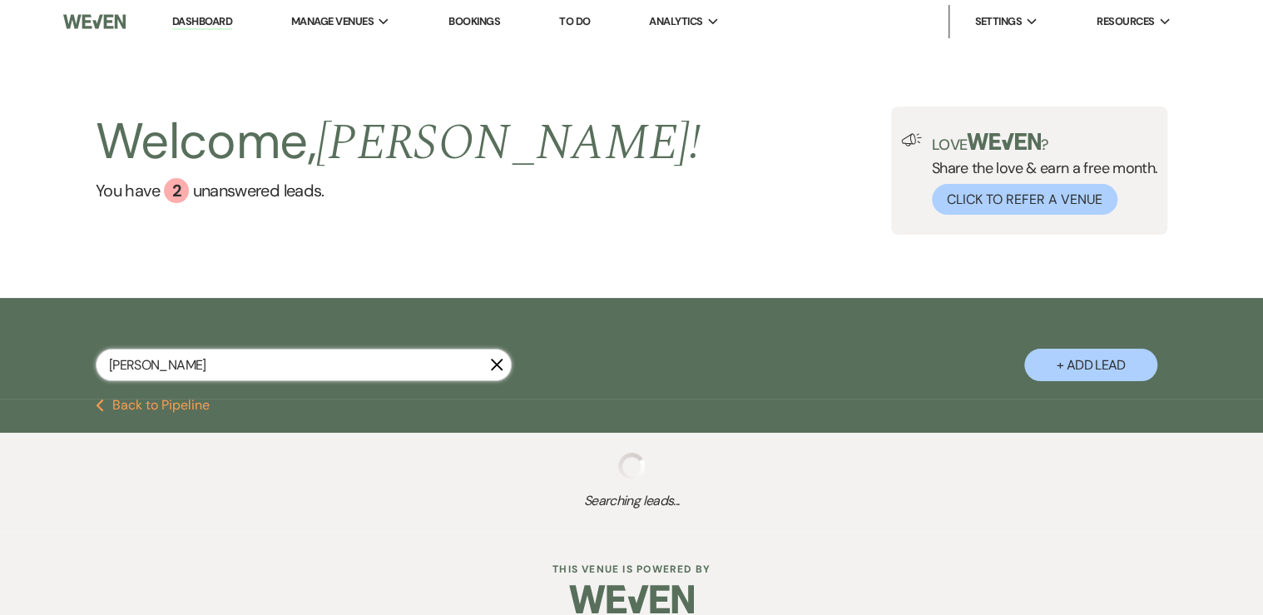
select select "8"
select select "5"
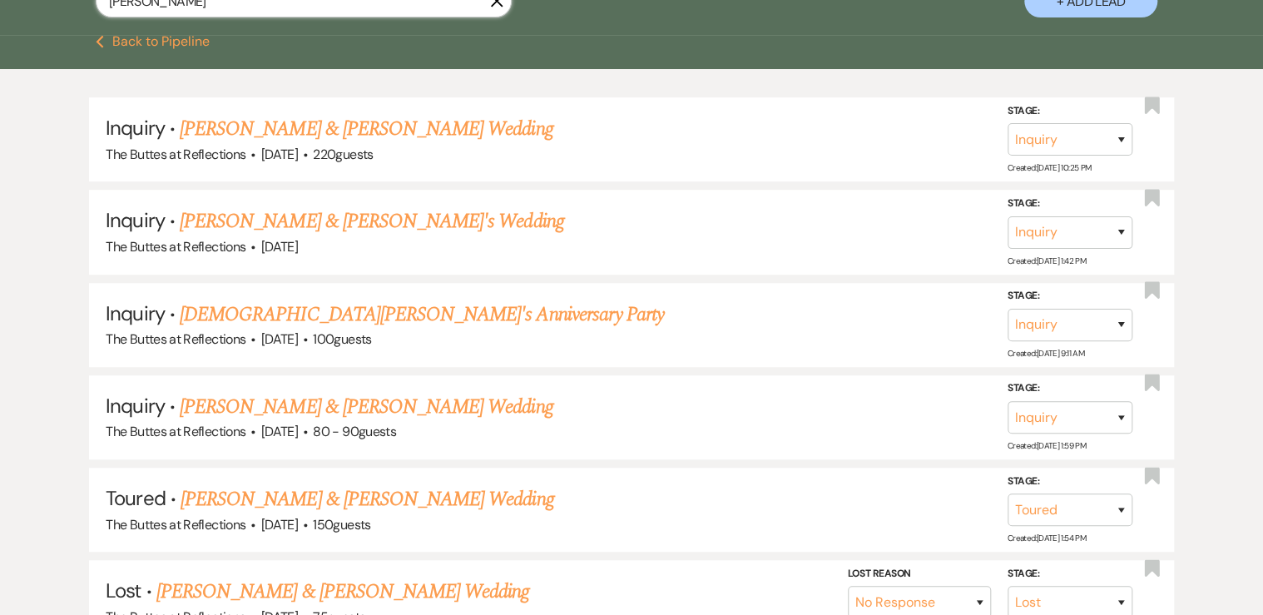
scroll to position [200, 0]
